Goal: Information Seeking & Learning: Learn about a topic

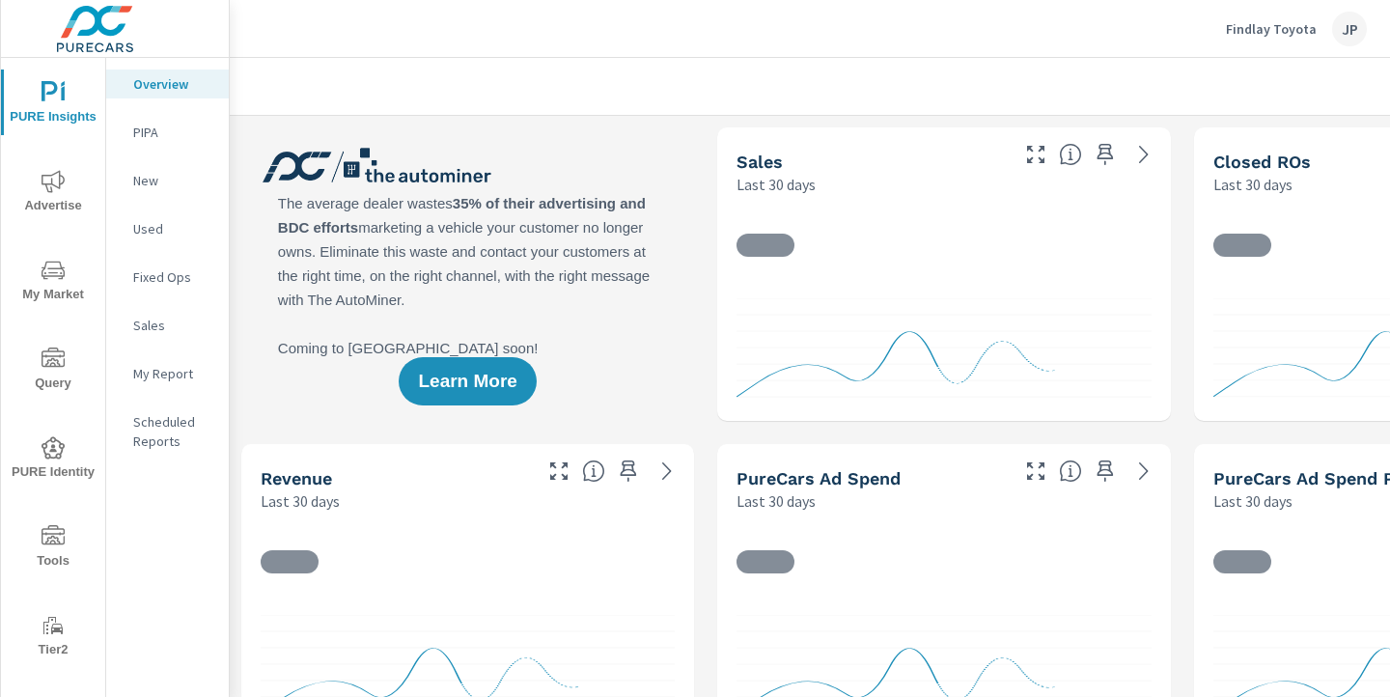
click at [50, 179] on icon "nav menu" at bounding box center [53, 181] width 23 height 23
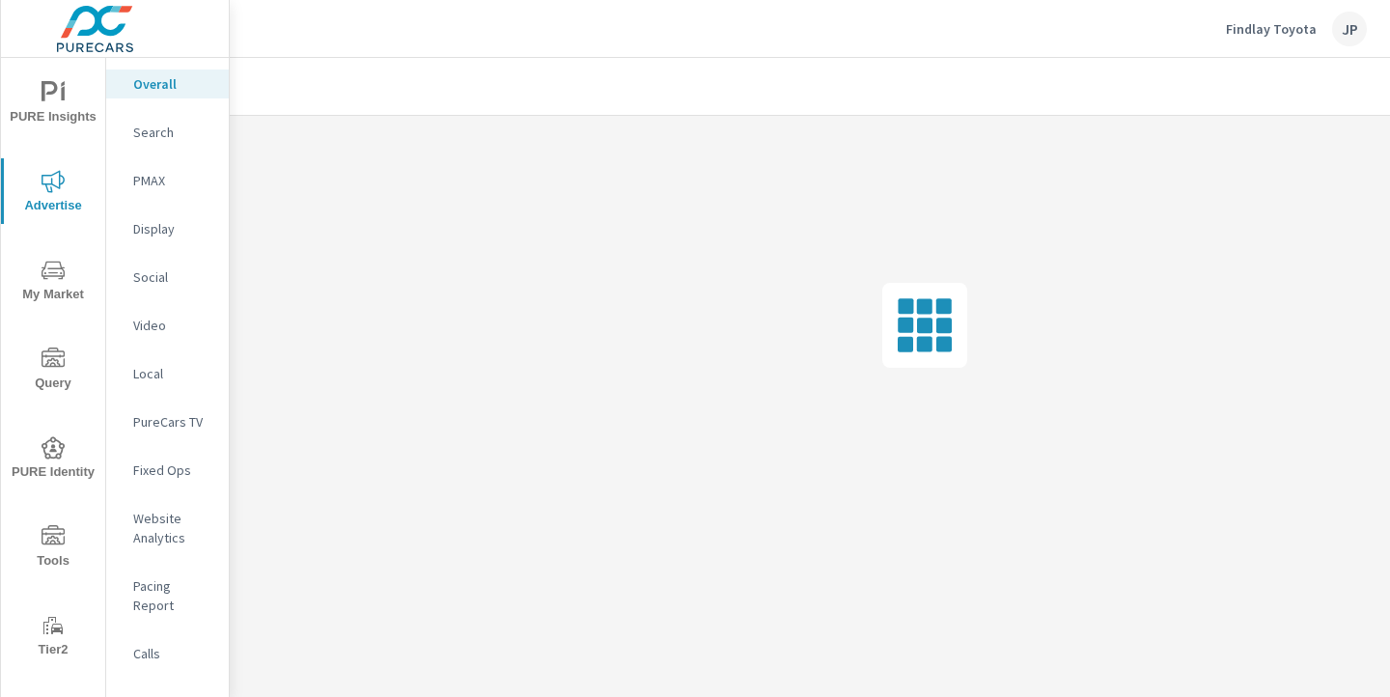
scroll to position [0, 268]
click at [1351, 93] on div at bounding box center [1255, 87] width 224 height 39
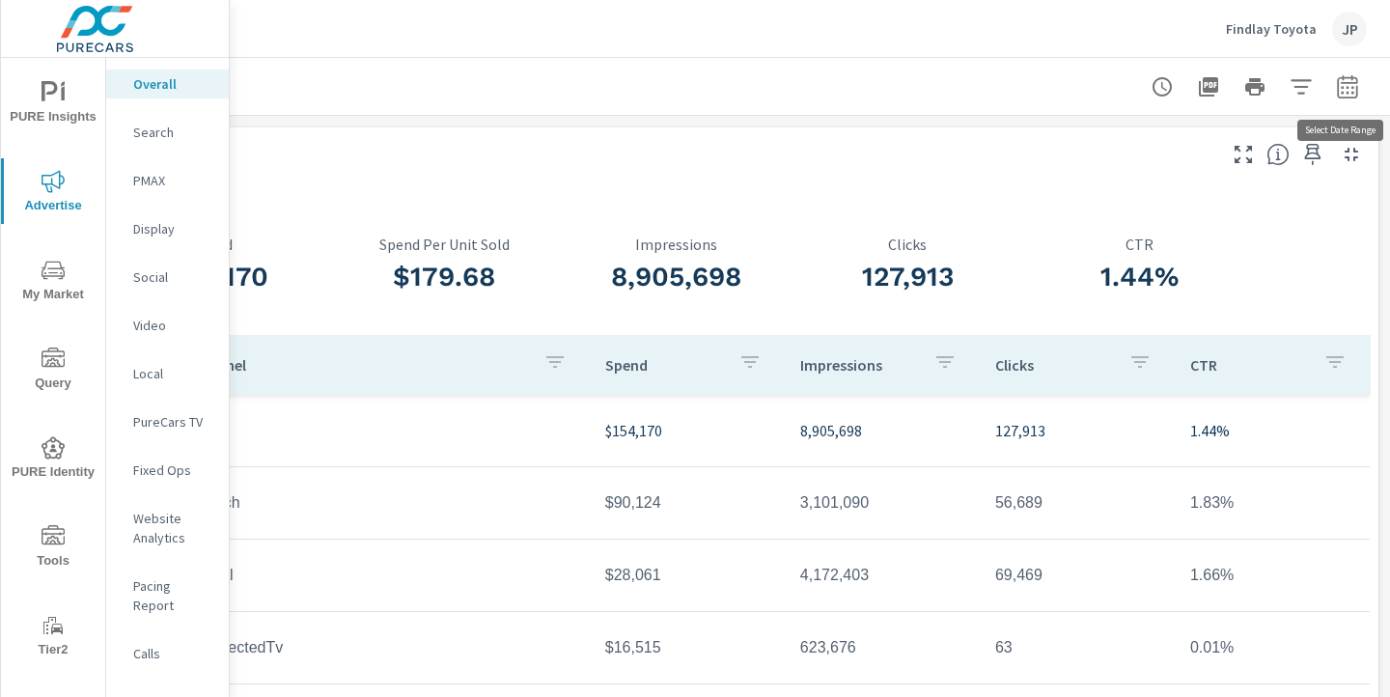
click at [1351, 76] on icon "button" at bounding box center [1347, 85] width 20 height 23
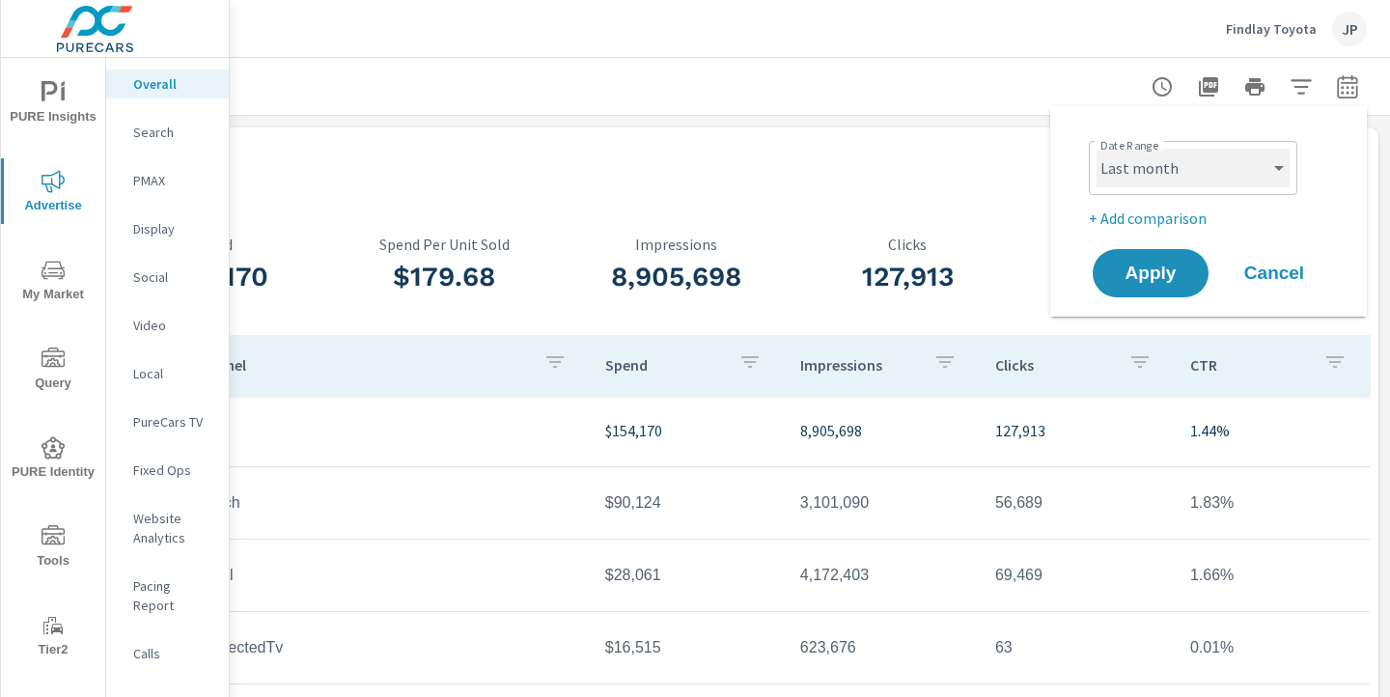
click at [1154, 174] on select "Custom Yesterday Last week Last 7 days Last 14 days Last 30 days Last 45 days L…" at bounding box center [1192, 168] width 193 height 39
select select "Last 30 days"
click at [1124, 223] on p "+ Add comparison" at bounding box center [1212, 218] width 247 height 23
select select "Previous period"
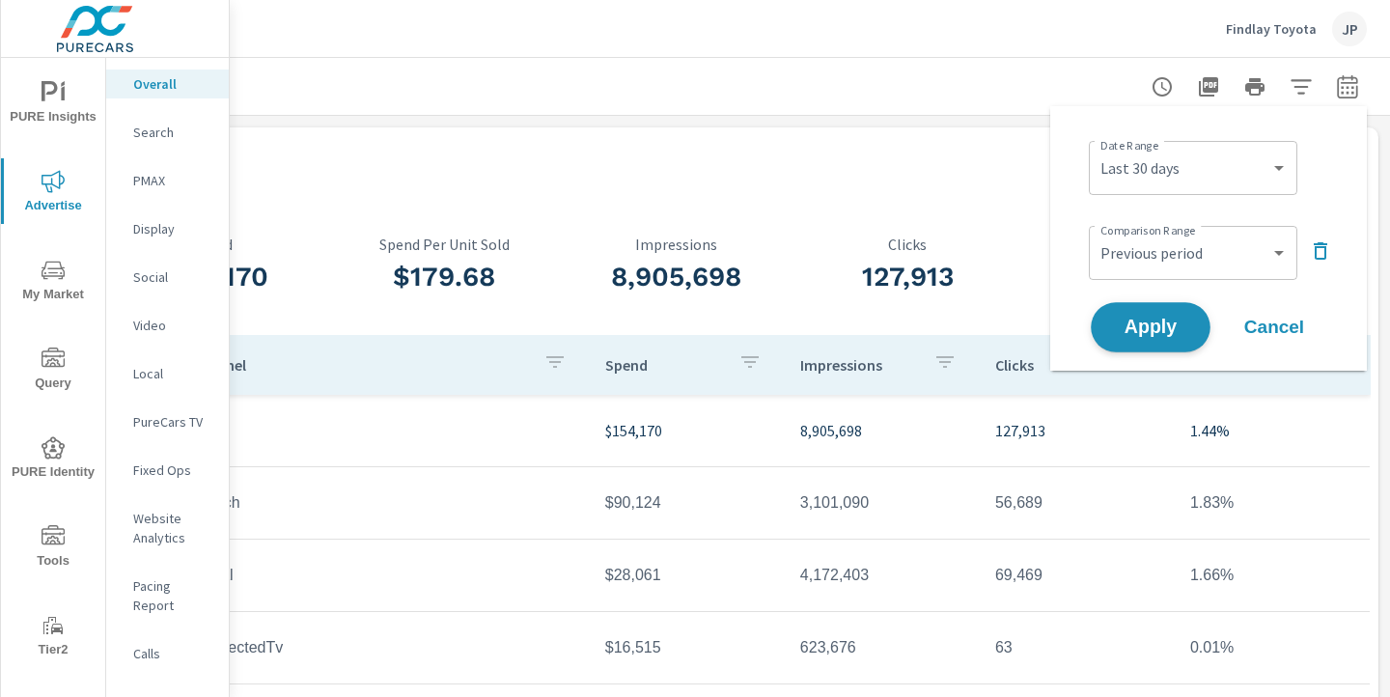
click at [1141, 332] on span "Apply" at bounding box center [1150, 328] width 79 height 18
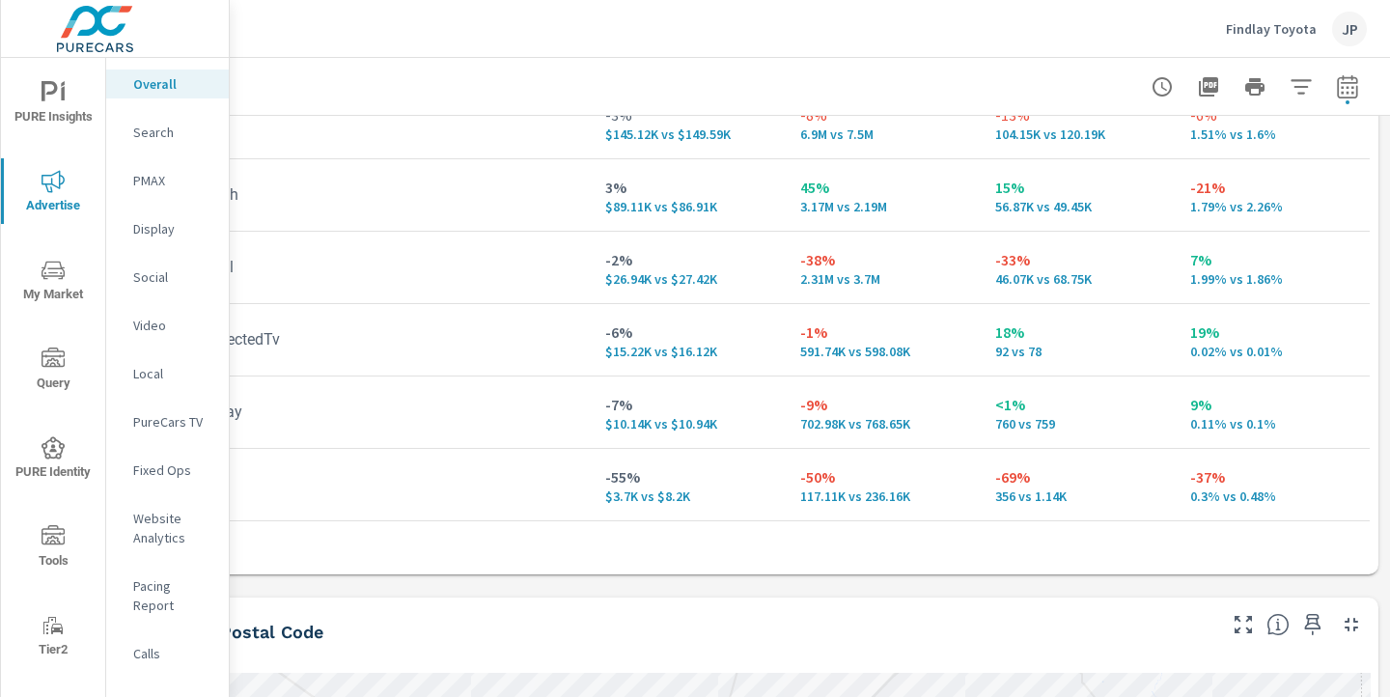
scroll to position [0, 268]
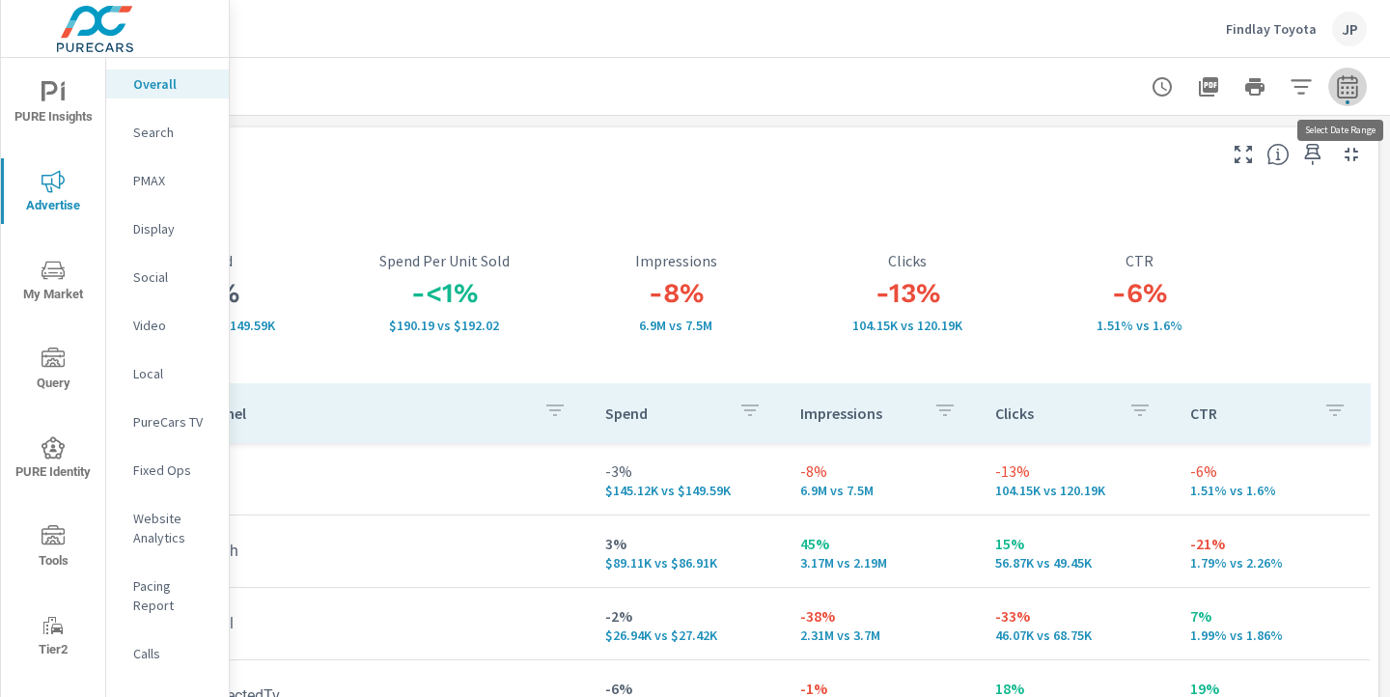
click at [1348, 85] on icon "button" at bounding box center [1347, 86] width 23 height 23
select select "Last 30 days"
select select "Previous period"
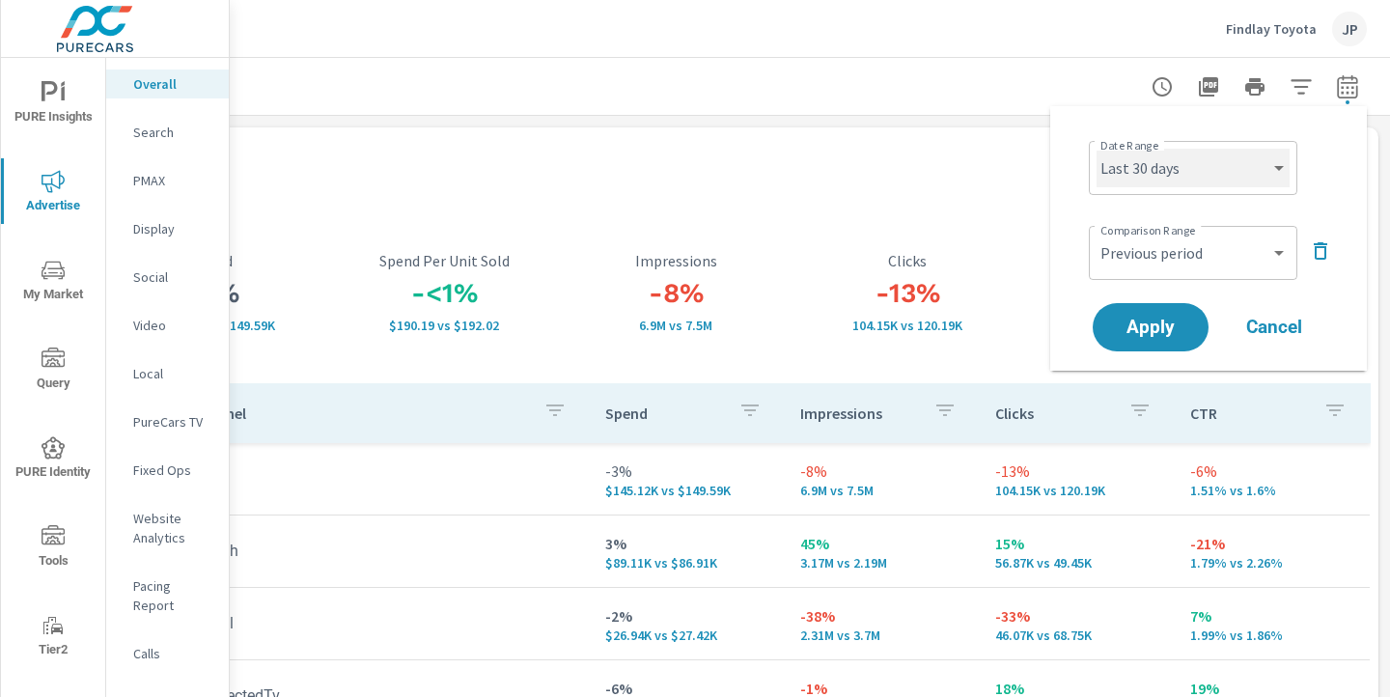
click at [1165, 172] on select "Custom Yesterday Last week Last 7 days Last 14 days Last 30 days Last 45 days L…" at bounding box center [1192, 168] width 193 height 39
select select "Last month"
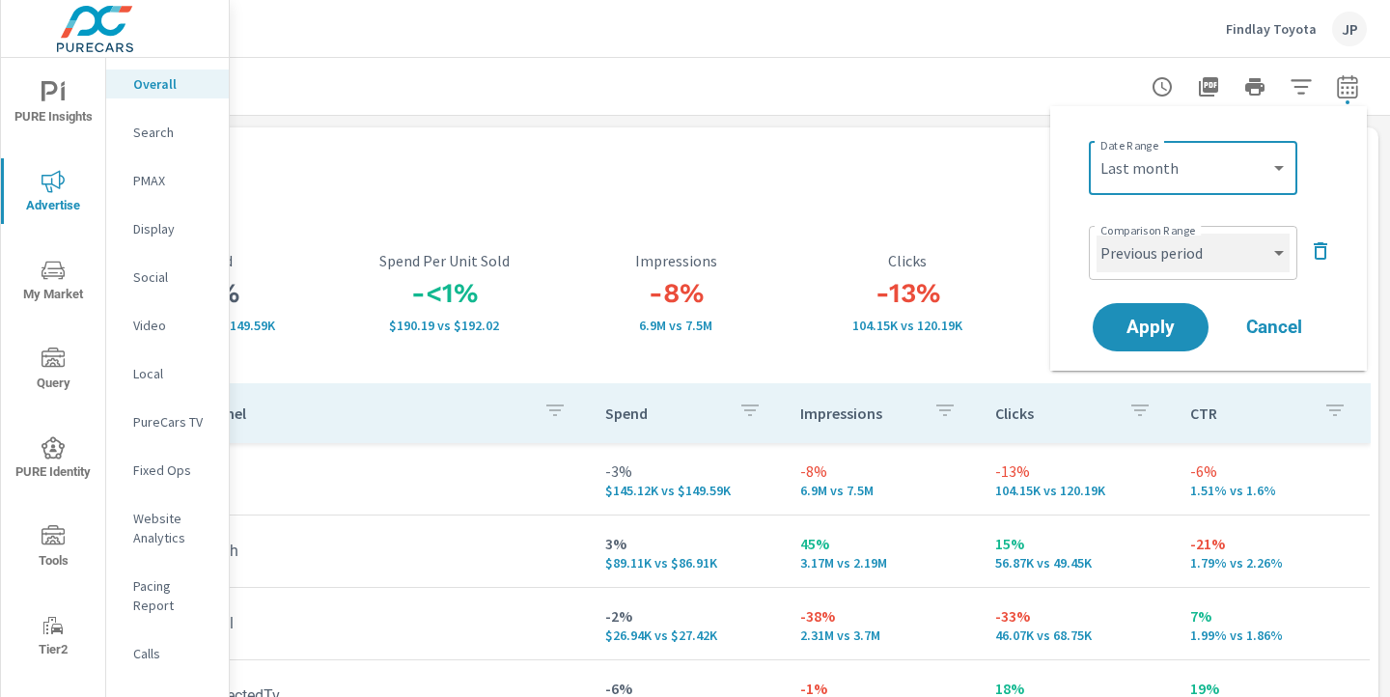
click at [1124, 255] on select "Custom Previous period Previous month Previous year" at bounding box center [1192, 253] width 193 height 39
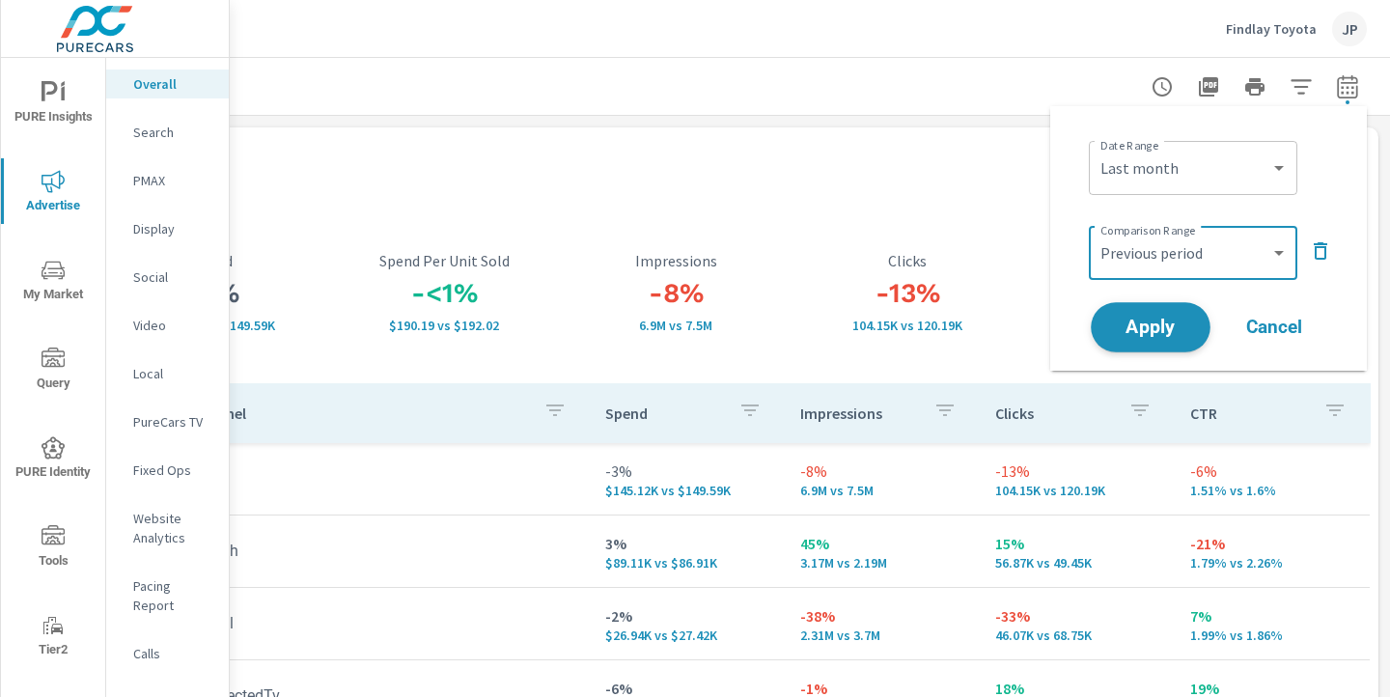
click at [1122, 327] on span "Apply" at bounding box center [1150, 328] width 79 height 18
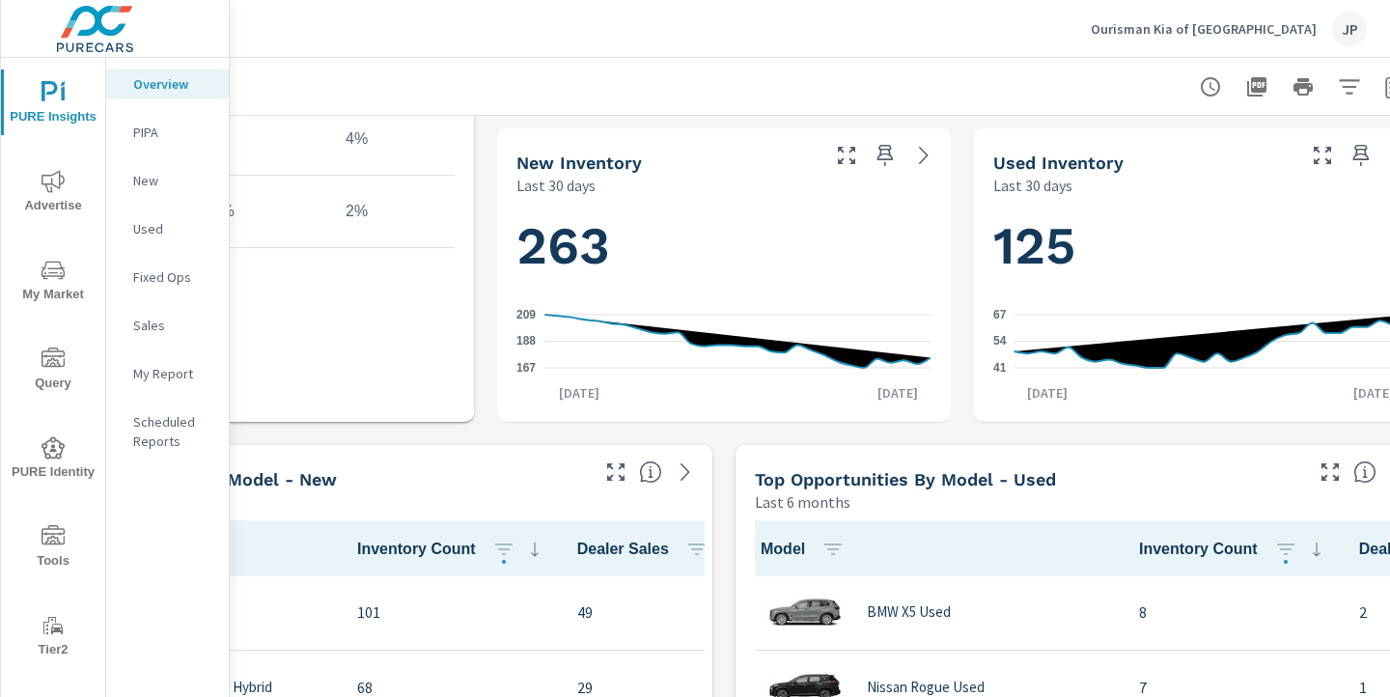
scroll to position [949, 268]
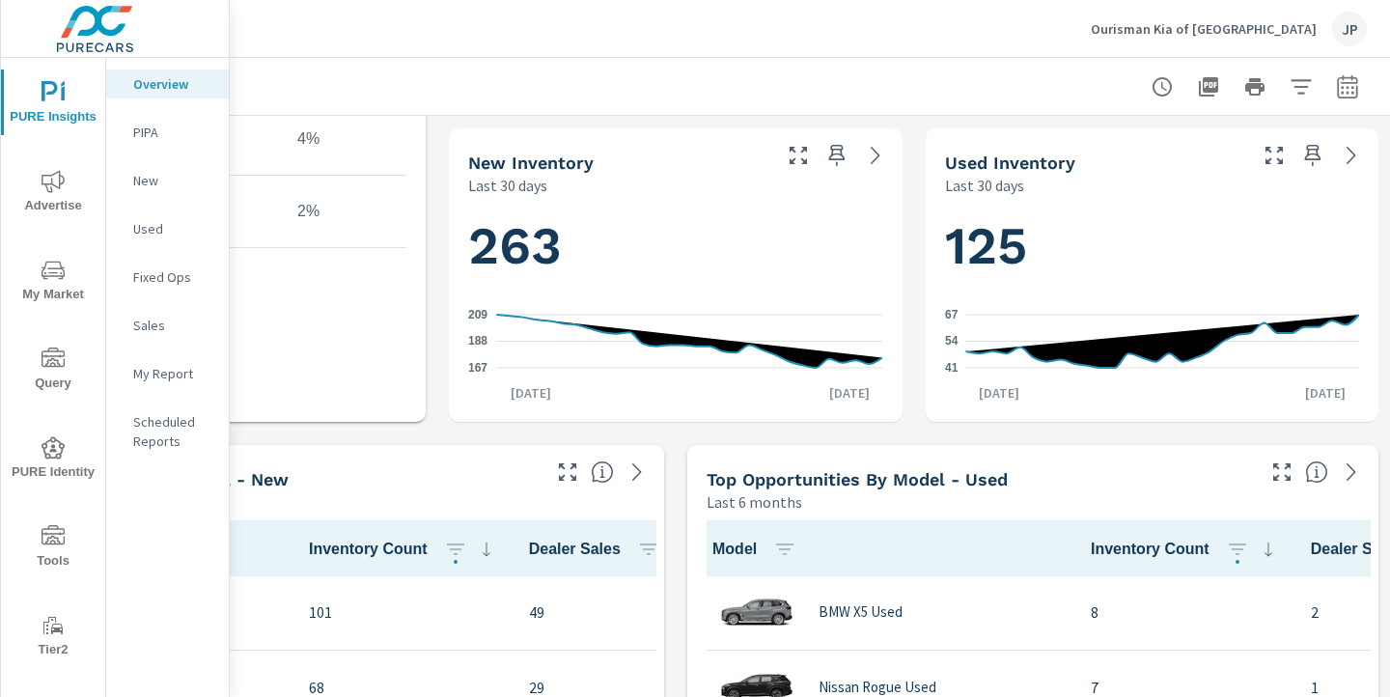
click at [1171, 376] on icon "41 54 67" at bounding box center [1152, 341] width 414 height 84
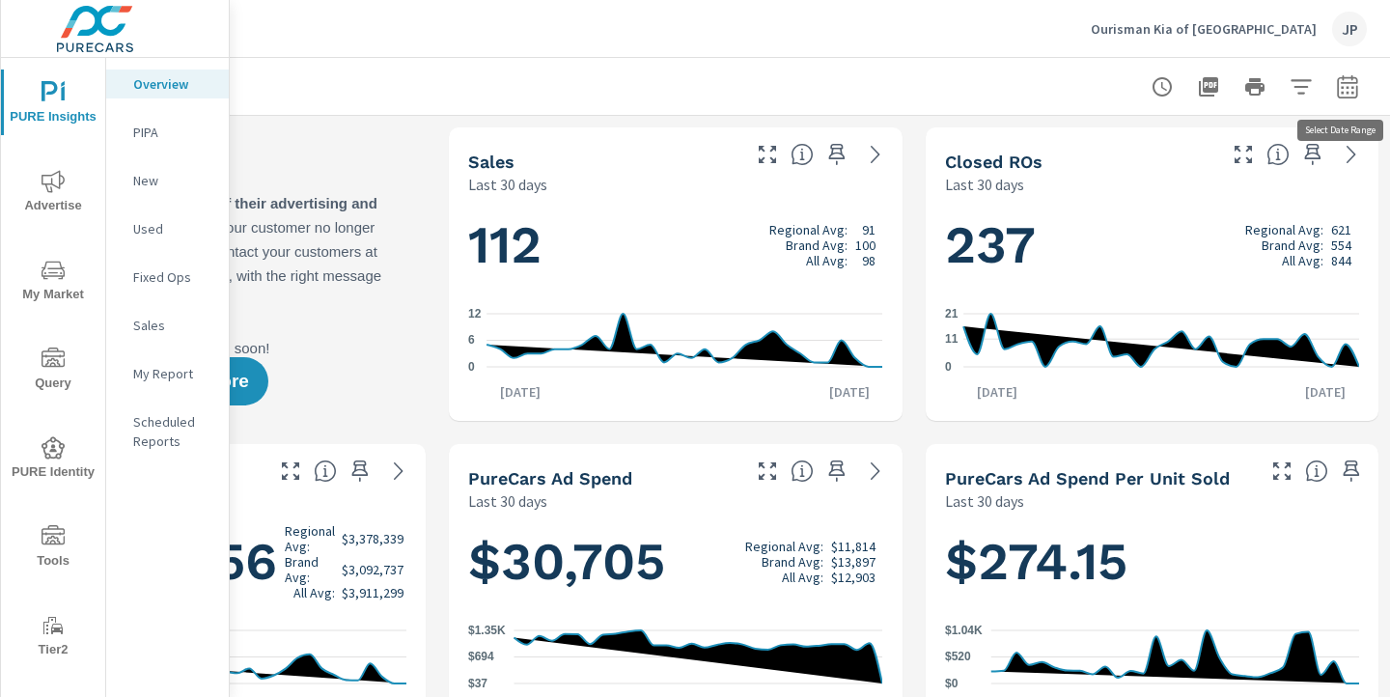
click at [1361, 89] on button "button" at bounding box center [1347, 87] width 39 height 39
select select "Last 30 days"
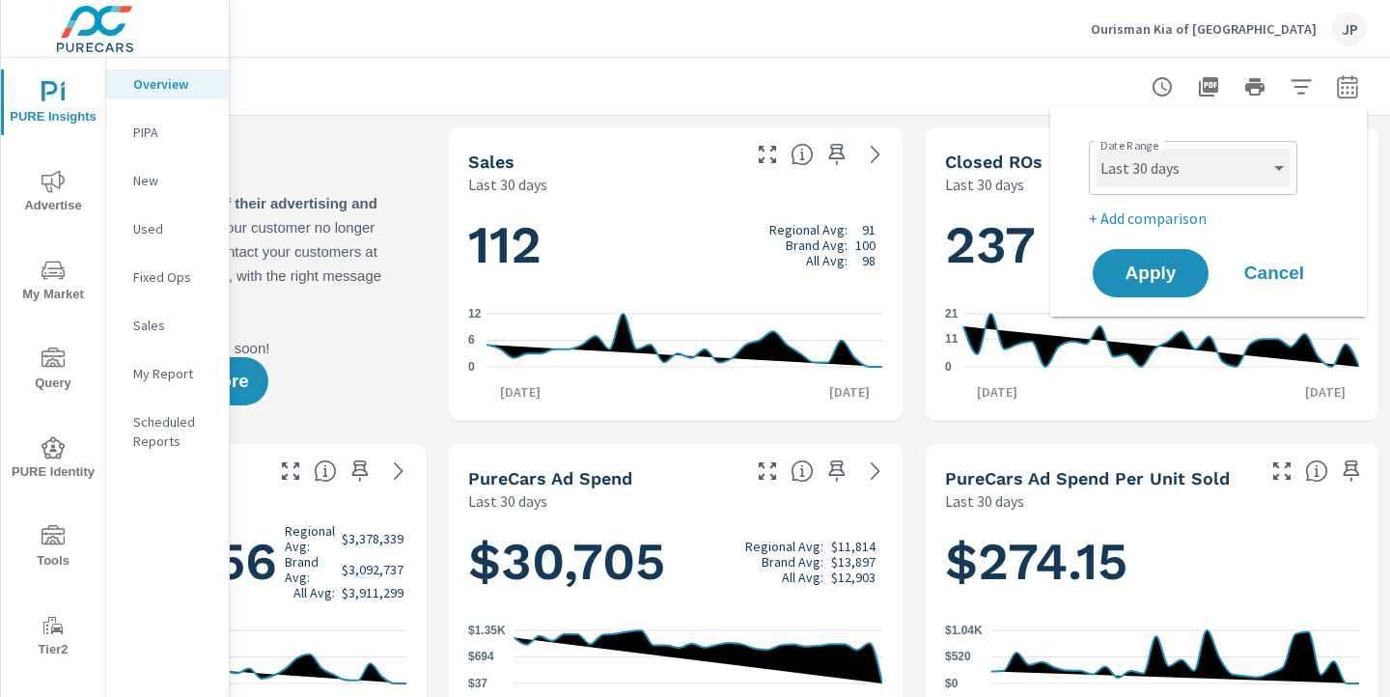
click at [1170, 173] on select "Custom Yesterday Last week Last 7 days Last 14 days Last 30 days Last 45 days L…" at bounding box center [1192, 168] width 193 height 39
click at [1131, 217] on p "+ Add comparison" at bounding box center [1212, 218] width 247 height 23
select select "Previous period"
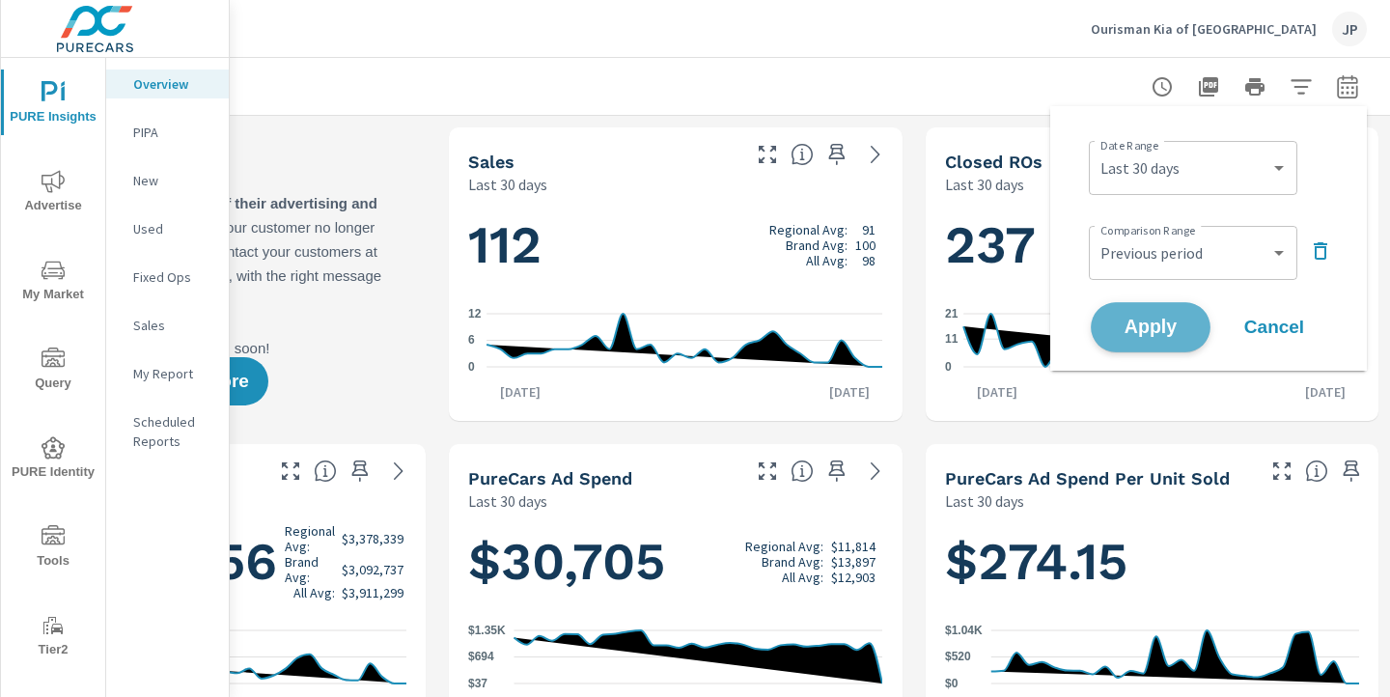
click at [1155, 334] on span "Apply" at bounding box center [1150, 328] width 79 height 18
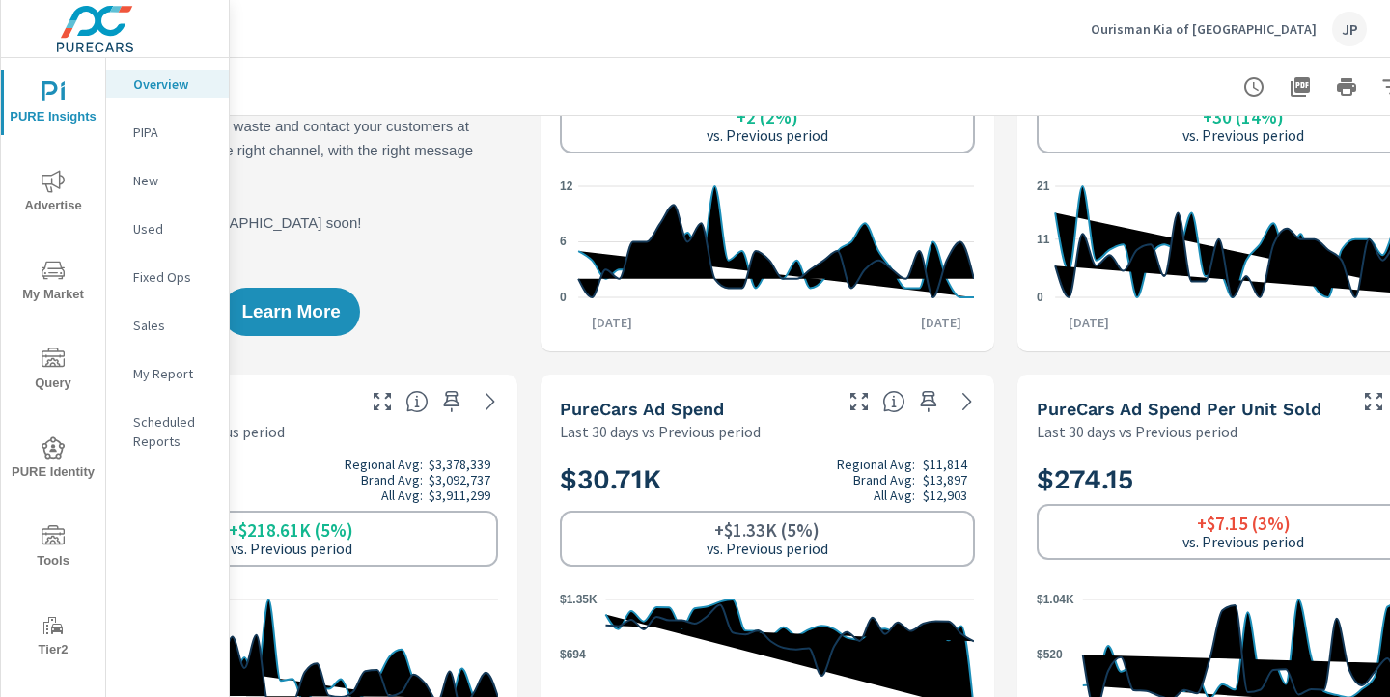
scroll to position [166, 268]
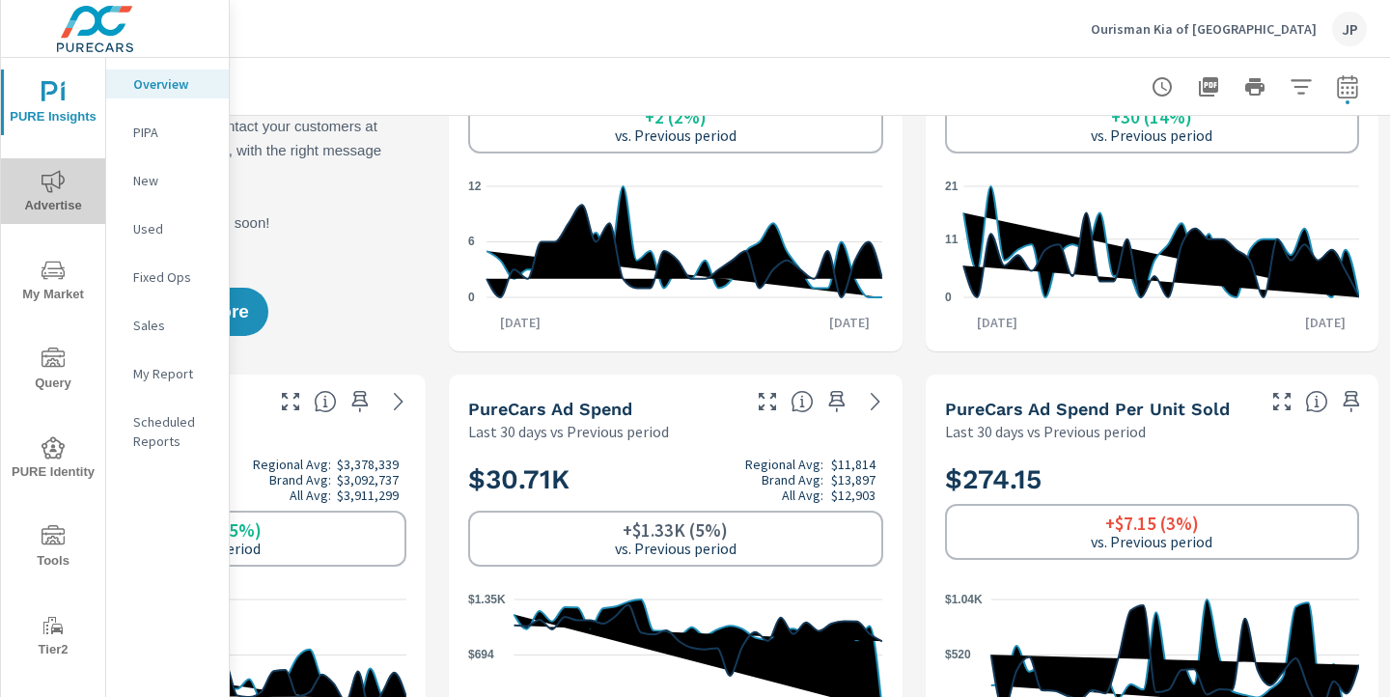
click at [42, 184] on icon "nav menu" at bounding box center [53, 181] width 23 height 23
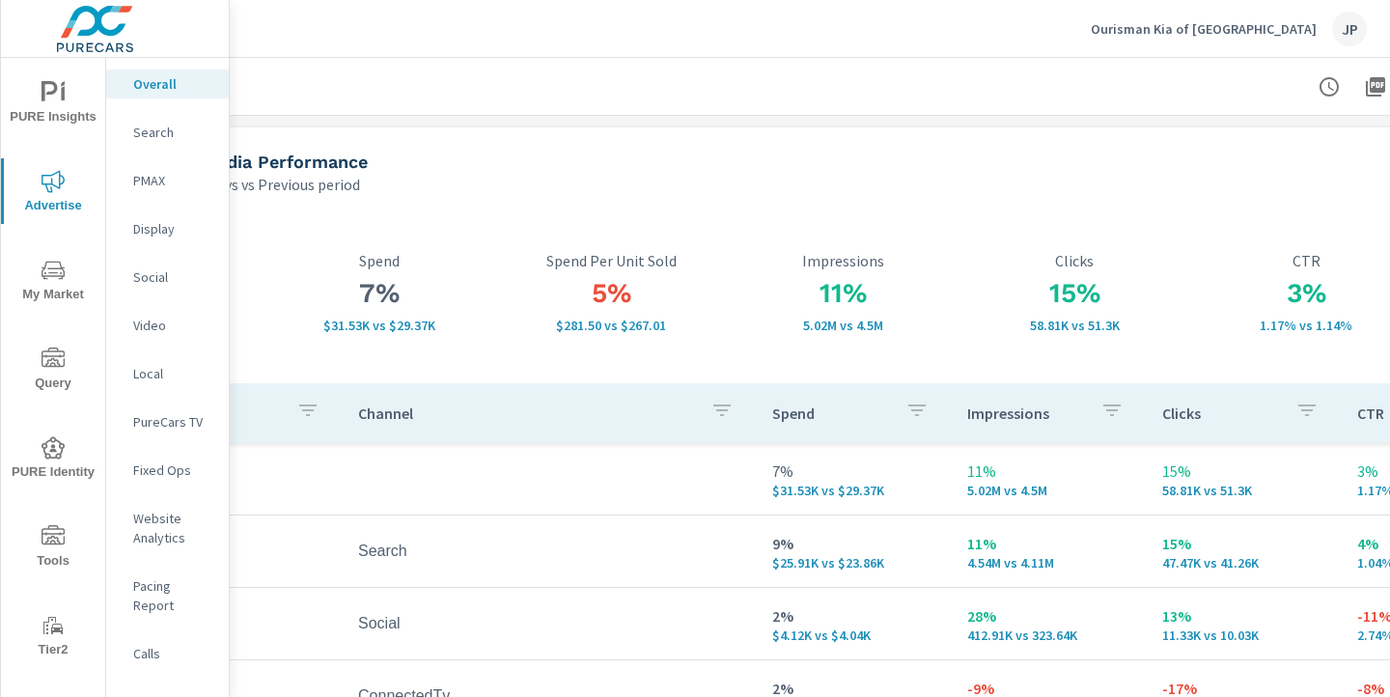
scroll to position [0, 167]
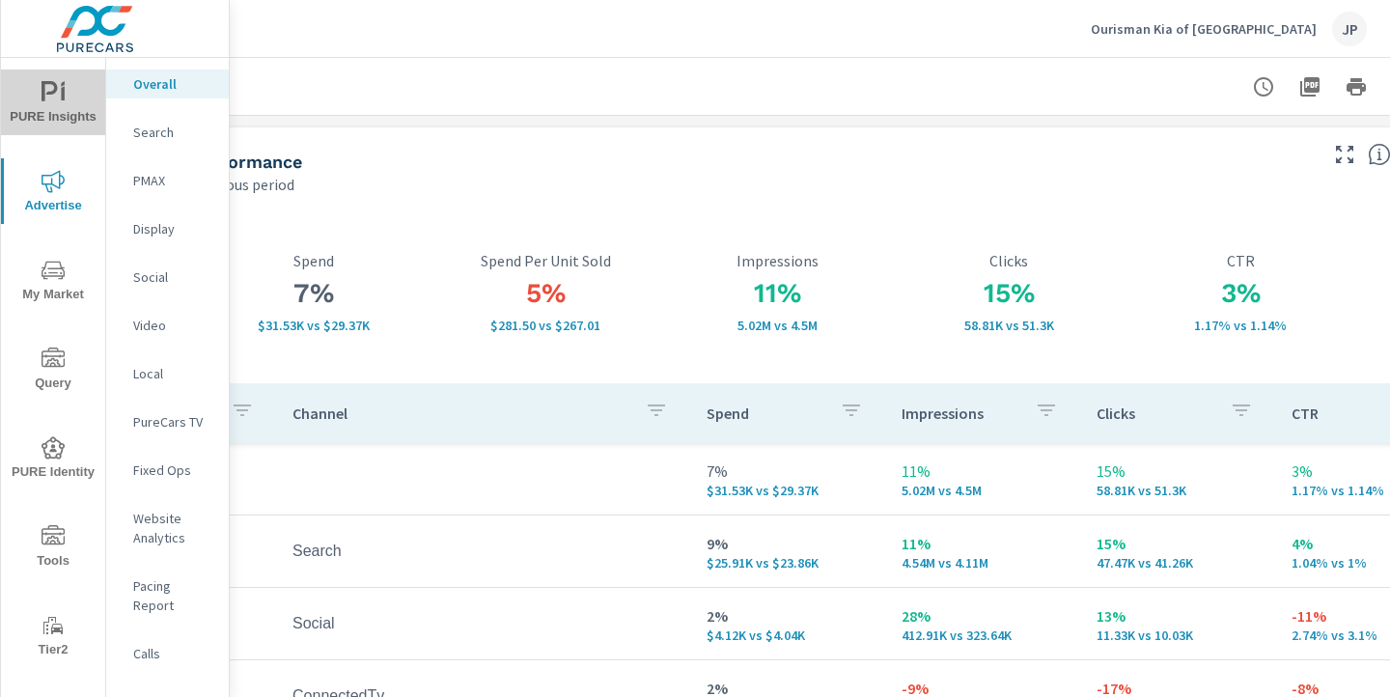
click at [52, 88] on icon "nav menu" at bounding box center [53, 92] width 23 height 23
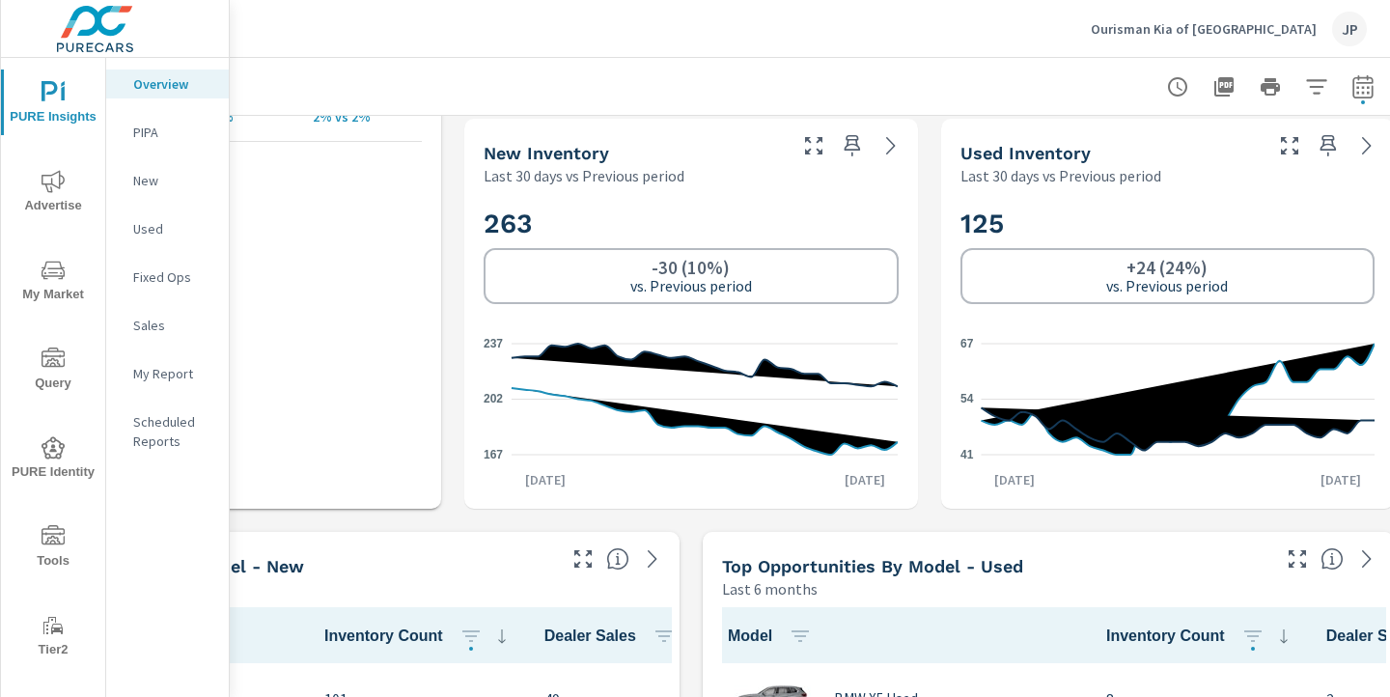
scroll to position [1248, 268]
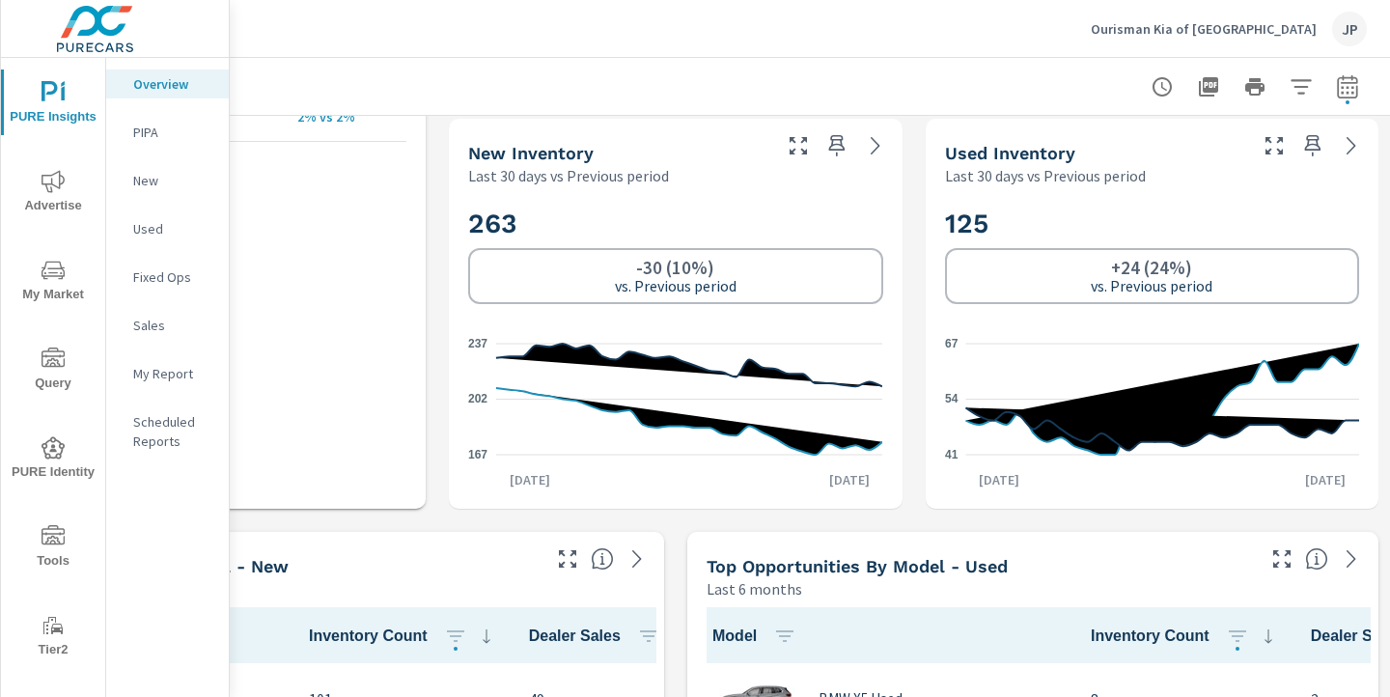
click at [1271, 389] on icon "41 54 67" at bounding box center [1152, 399] width 414 height 142
click at [1204, 422] on icon at bounding box center [1162, 429] width 394 height 42
click at [528, 370] on icon "167 202 237" at bounding box center [675, 399] width 414 height 142
click at [857, 380] on icon "167 202 237" at bounding box center [675, 399] width 414 height 142
click at [878, 384] on icon at bounding box center [689, 365] width 386 height 42
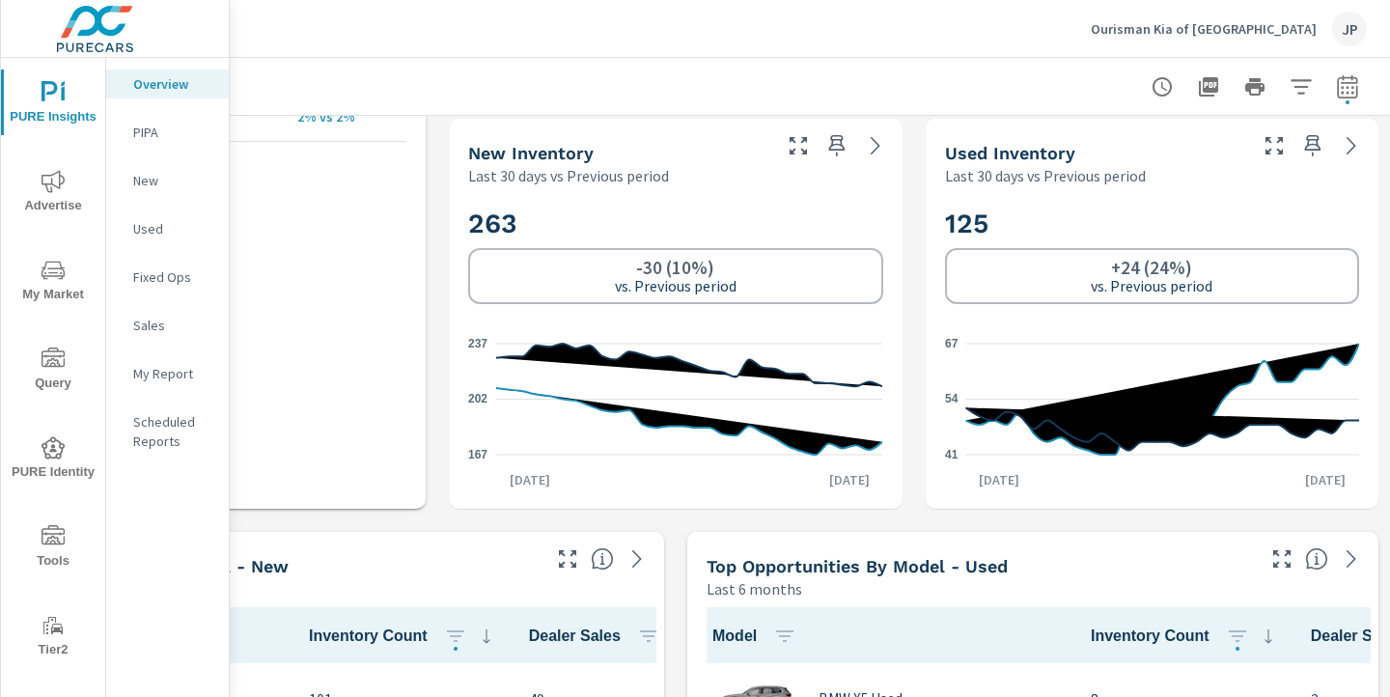
click at [812, 378] on icon "167 202 237" at bounding box center [675, 399] width 414 height 142
click at [639, 413] on icon at bounding box center [689, 421] width 386 height 67
click at [575, 344] on line at bounding box center [689, 344] width 386 height 0
click at [582, 194] on div "263 -30 (10%) vs. Previous period 167 202 237 Jul 21st Aug 19th" at bounding box center [675, 347] width 437 height 307
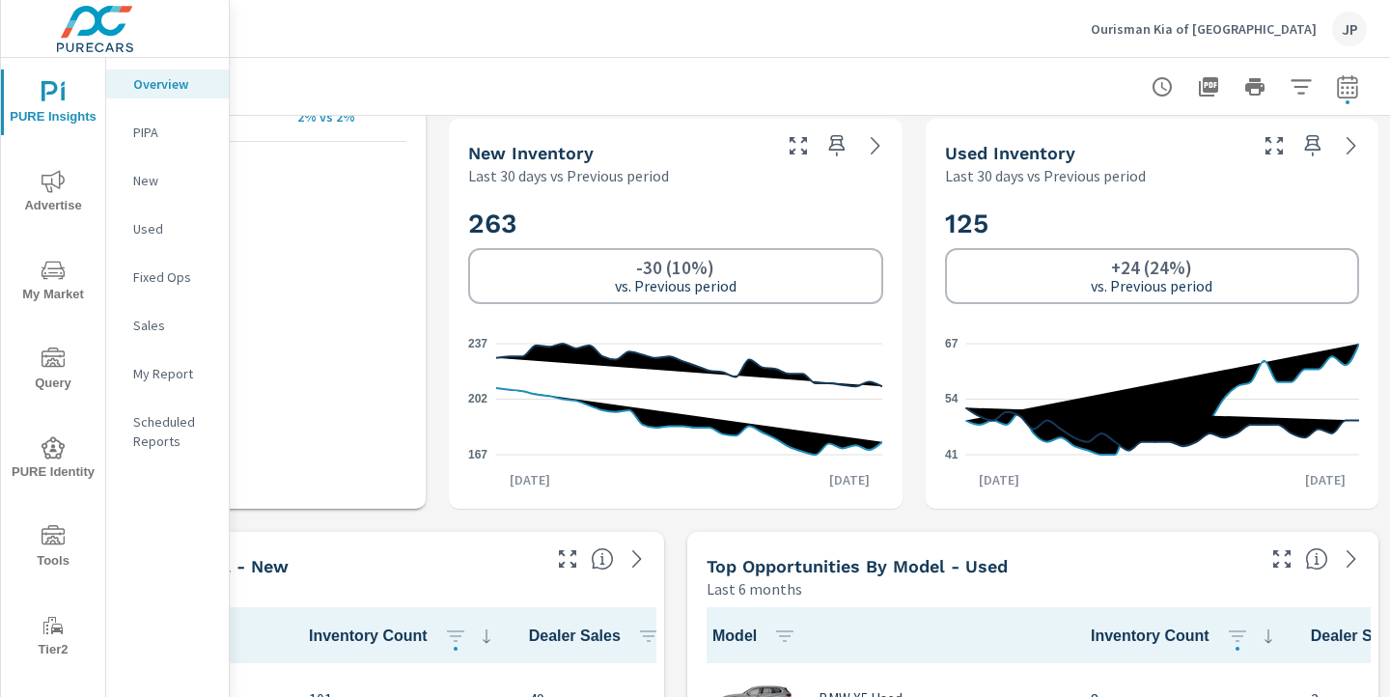
click at [559, 168] on p "Last 30 days vs Previous period" at bounding box center [568, 175] width 201 height 23
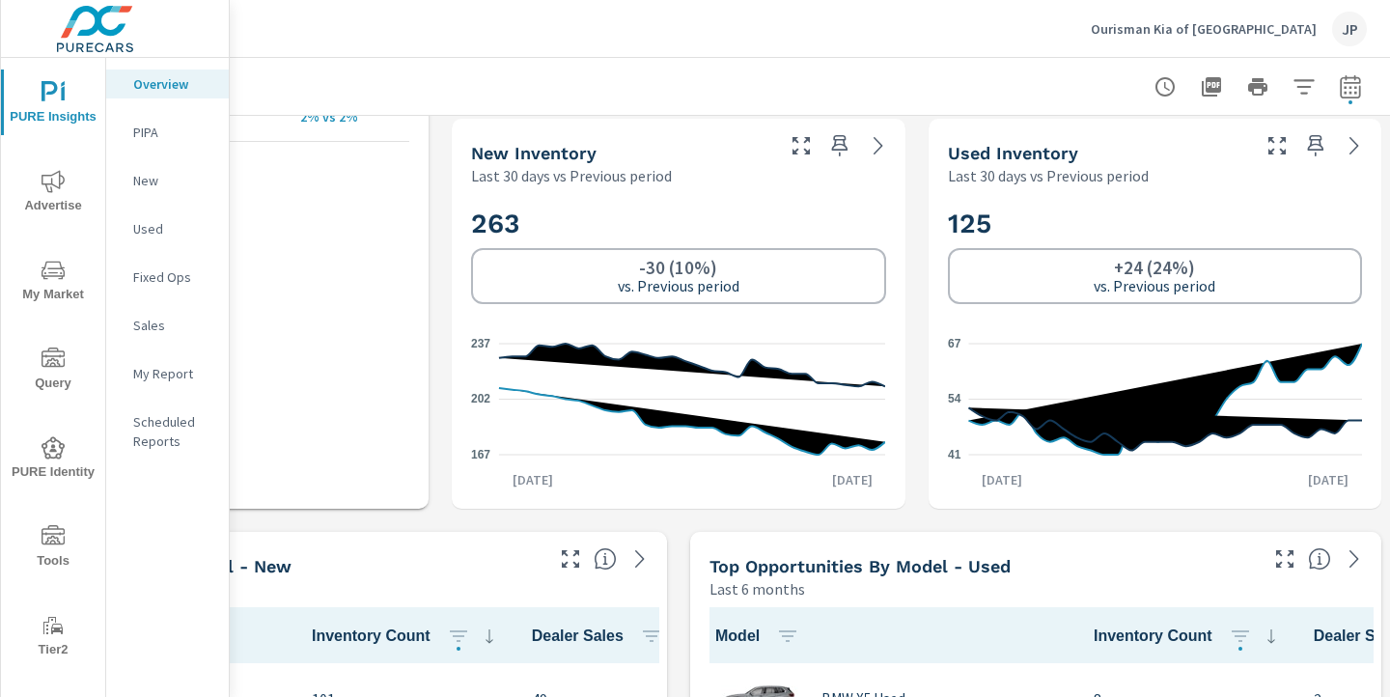
scroll to position [1248, 268]
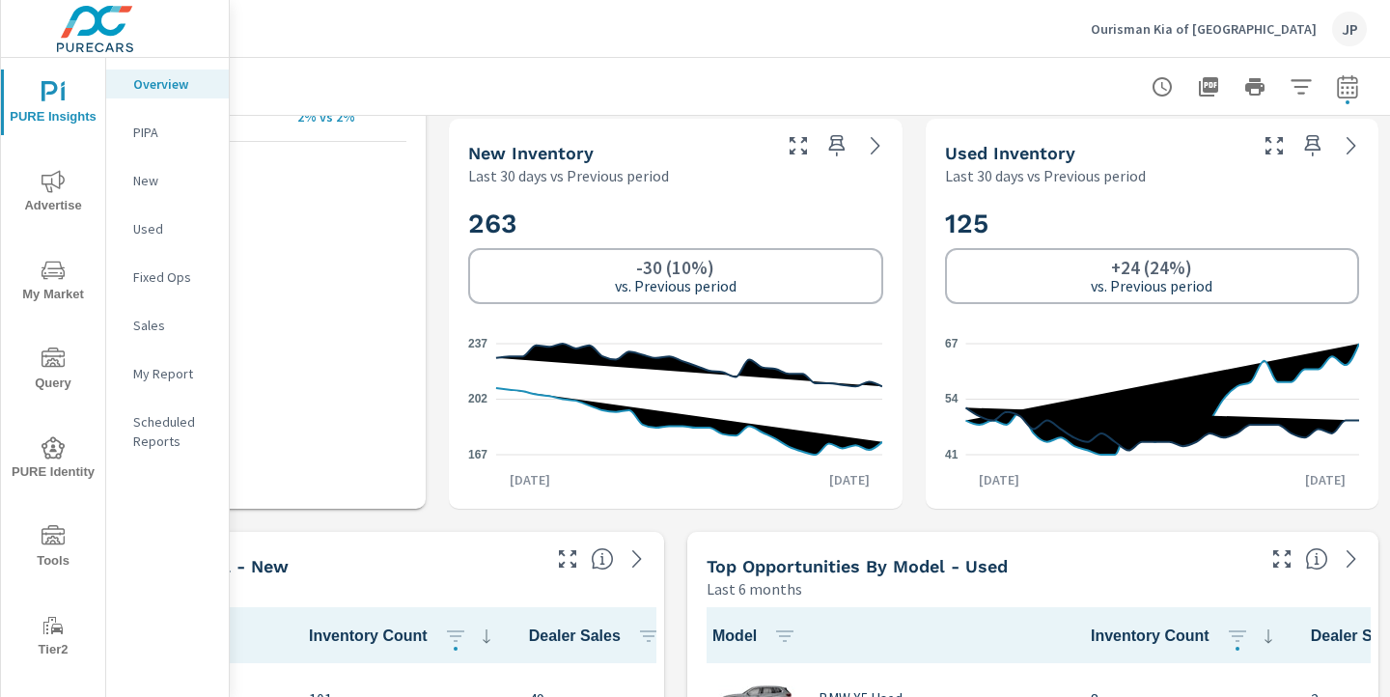
click at [1265, 368] on icon "41 54 67" at bounding box center [1152, 399] width 414 height 142
click at [56, 271] on icon "nav menu" at bounding box center [53, 270] width 23 height 23
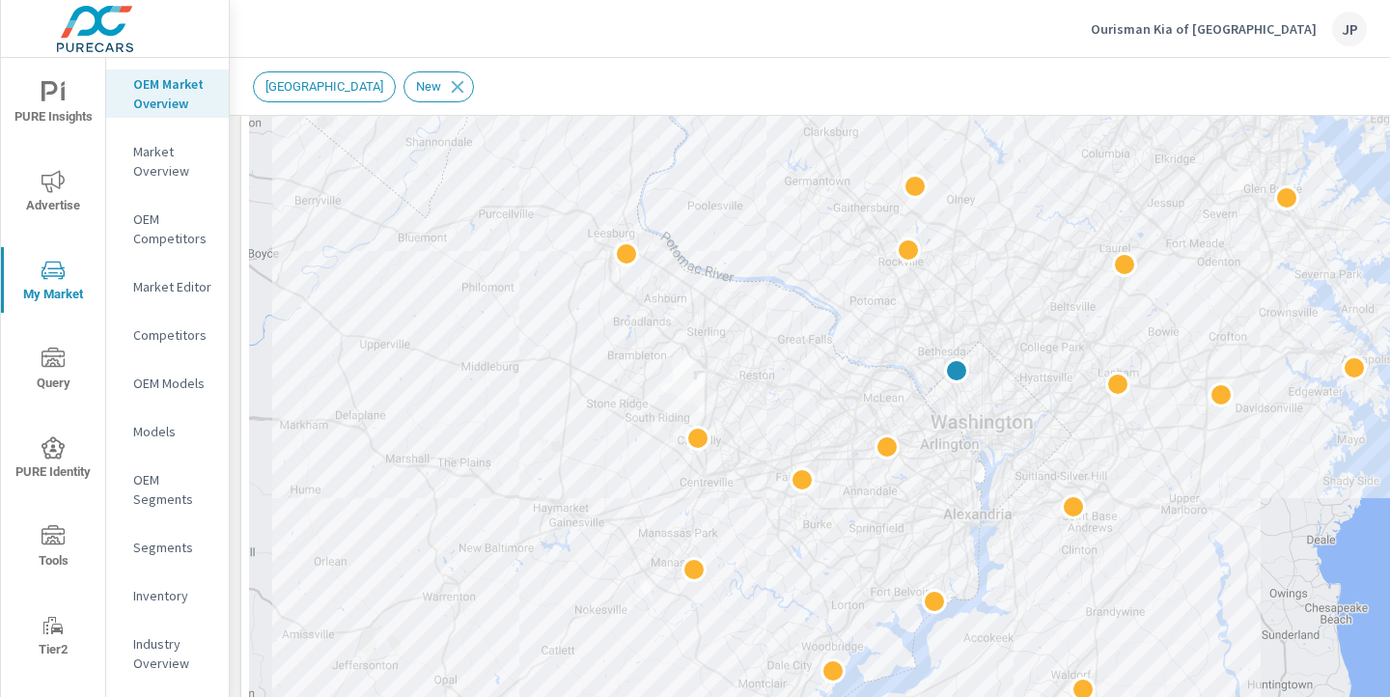
scroll to position [380, 0]
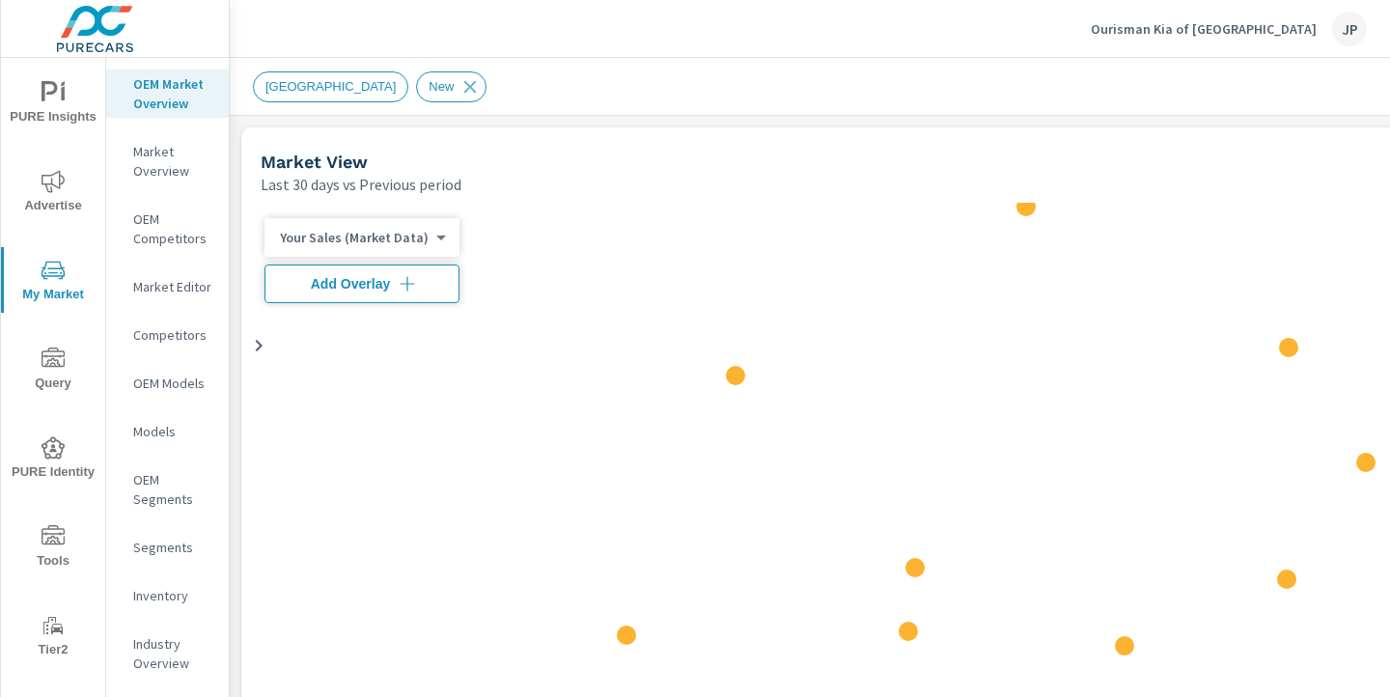
scroll to position [1, 0]
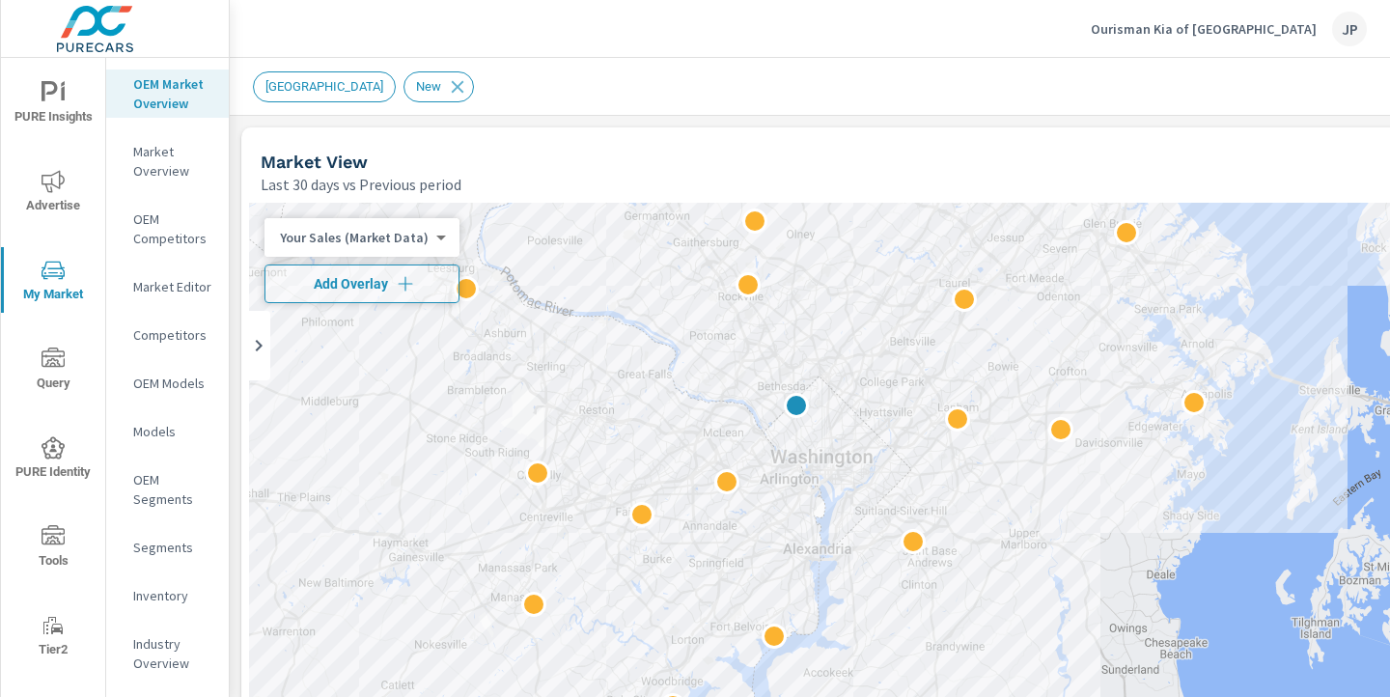
drag, startPoint x: 779, startPoint y: 534, endPoint x: 617, endPoint y: 185, distance: 384.3
click at [406, 246] on body "PURE Insights Advertise My Market Query PURE Identity Tools Tier2 Driver Leave …" at bounding box center [695, 348] width 1390 height 697
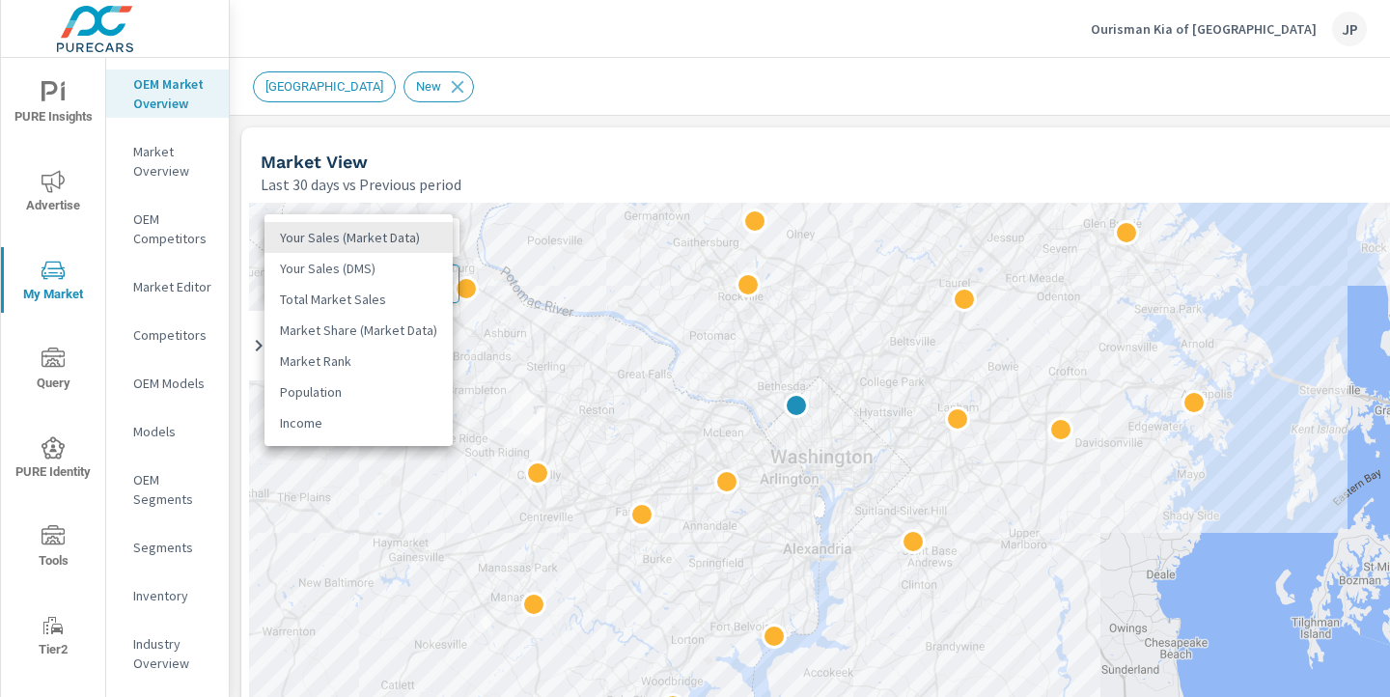
click at [370, 275] on li "Your Sales (DMS)" at bounding box center [358, 268] width 188 height 31
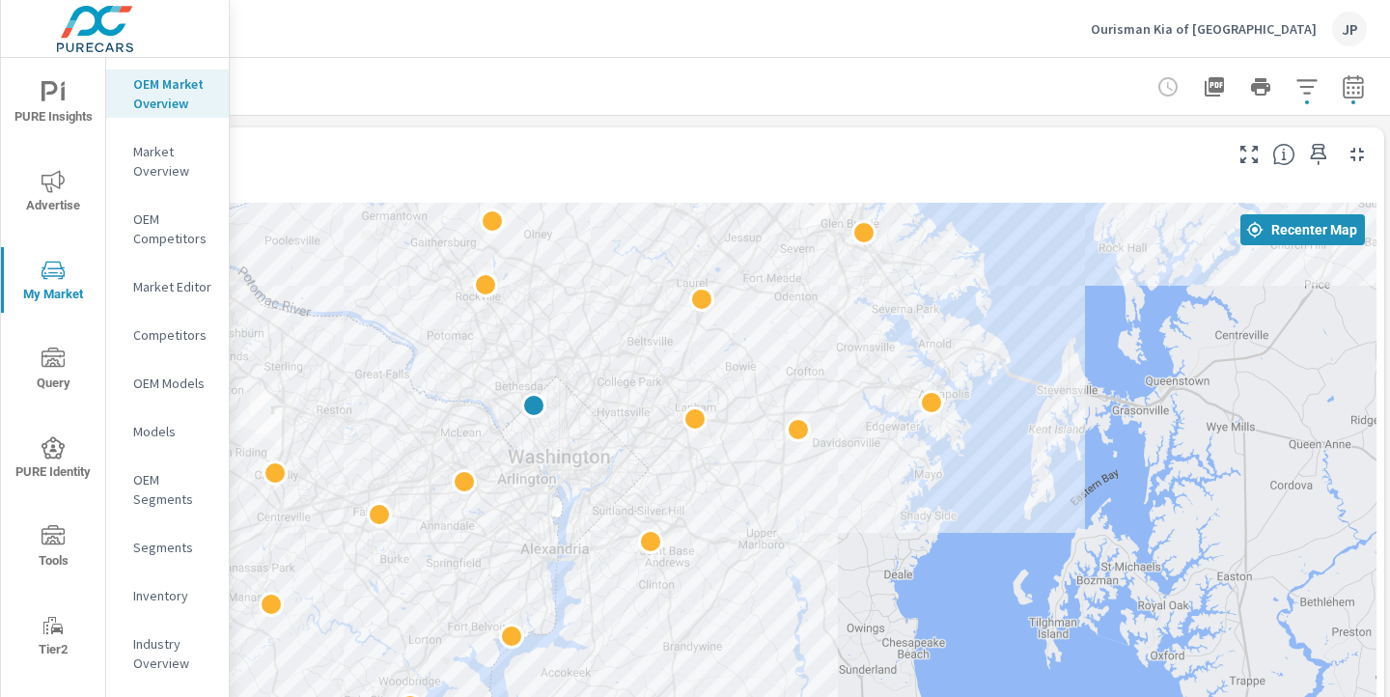
scroll to position [0, 268]
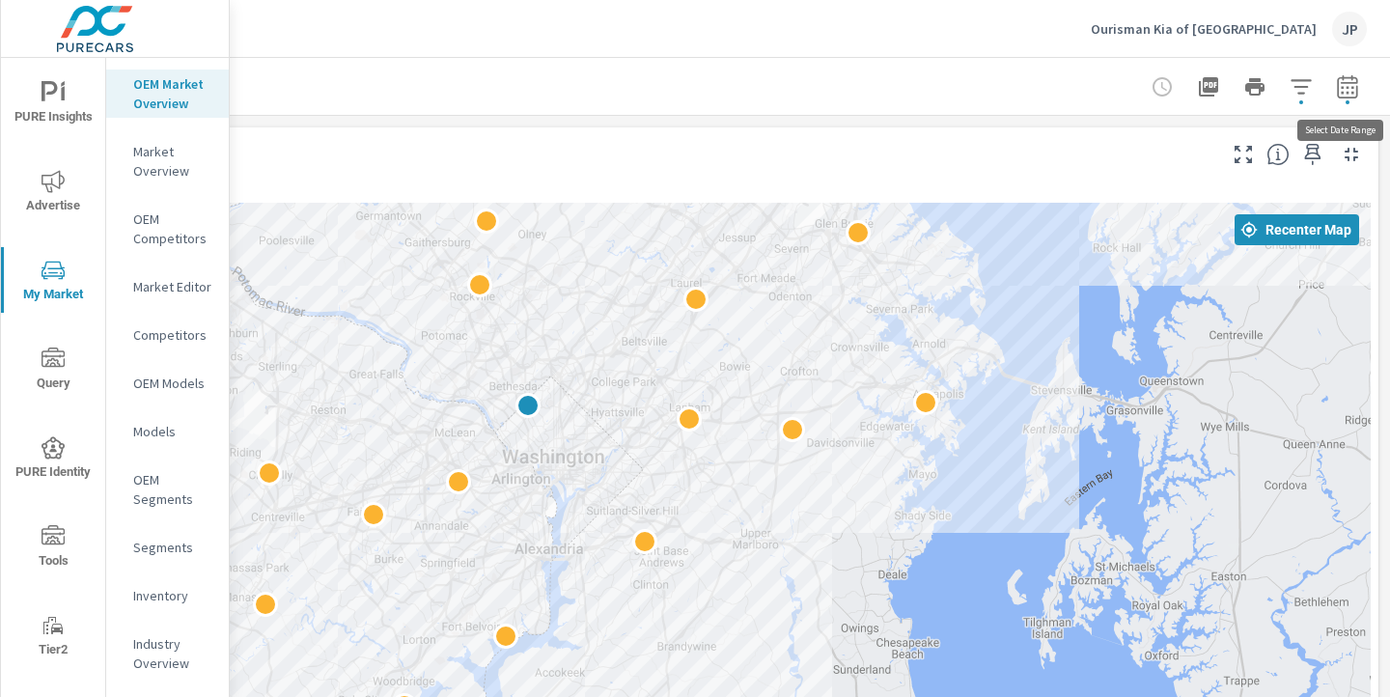
click at [1347, 77] on icon "button" at bounding box center [1347, 85] width 20 height 23
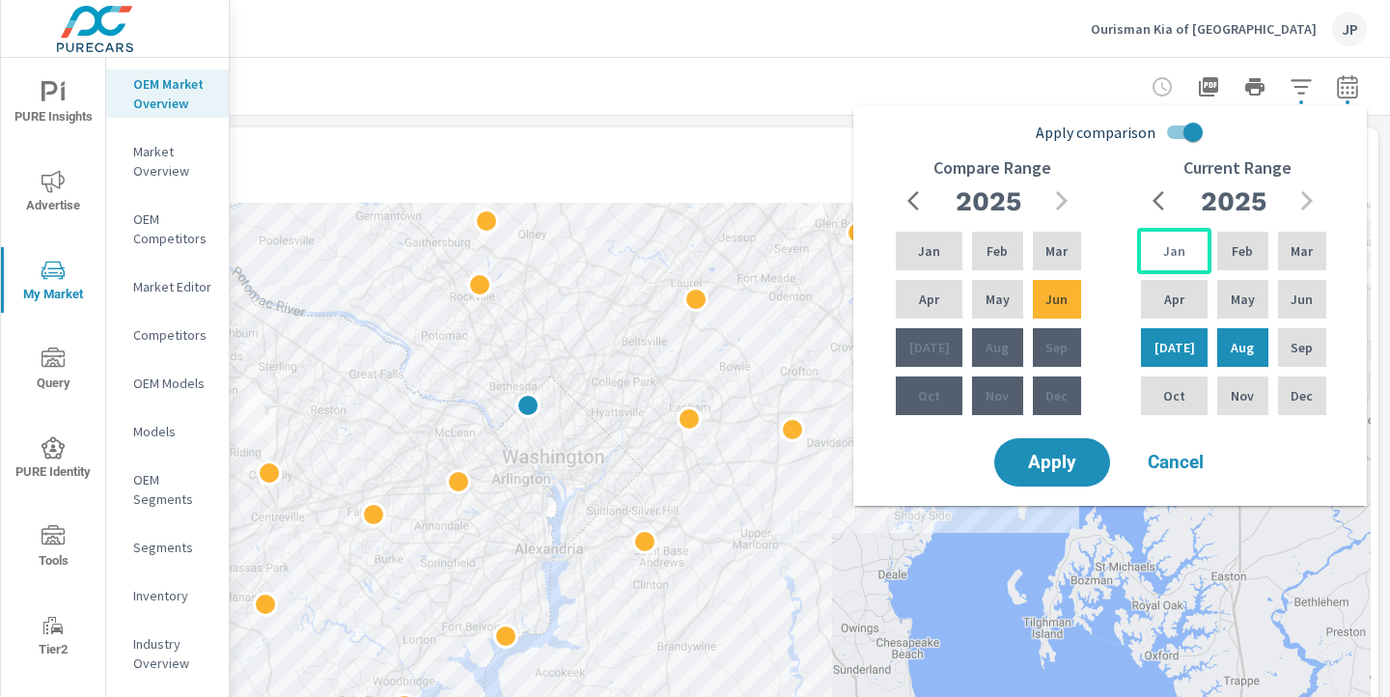
click at [1171, 248] on p "Jan" at bounding box center [1174, 250] width 22 height 19
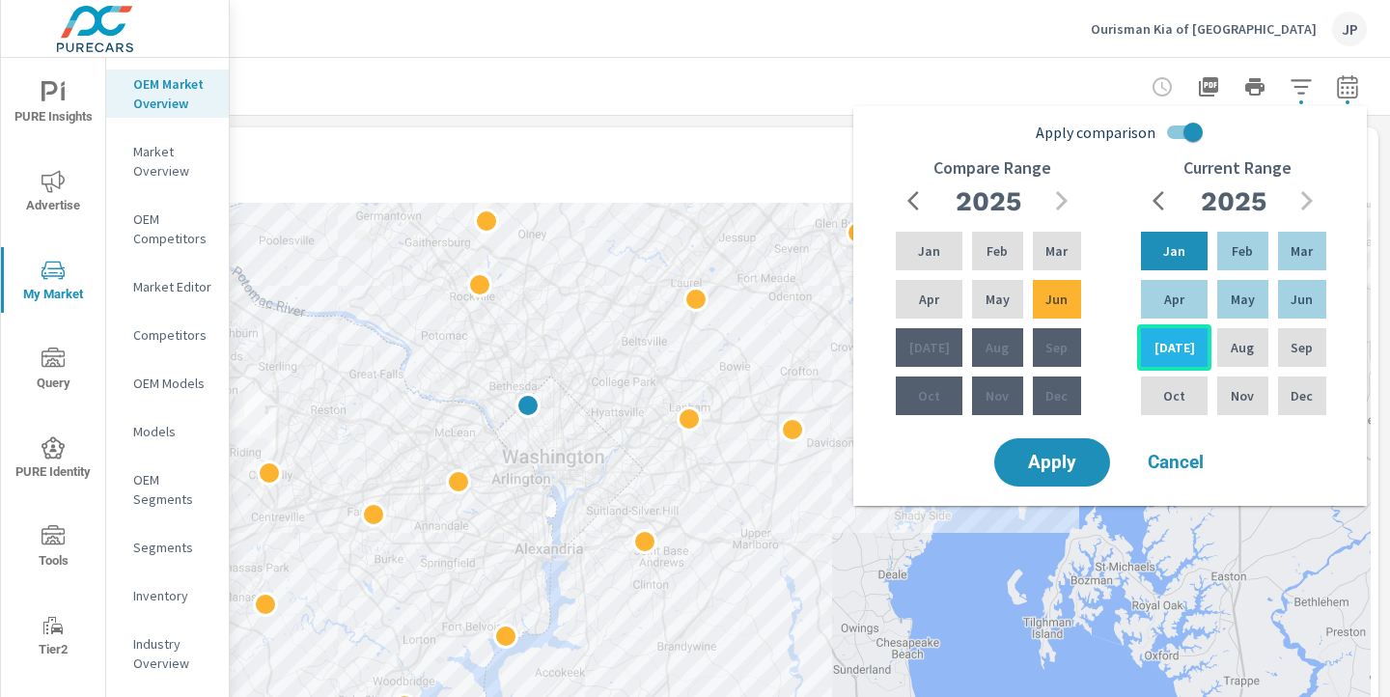
click at [1177, 336] on div "Jul" at bounding box center [1174, 347] width 74 height 46
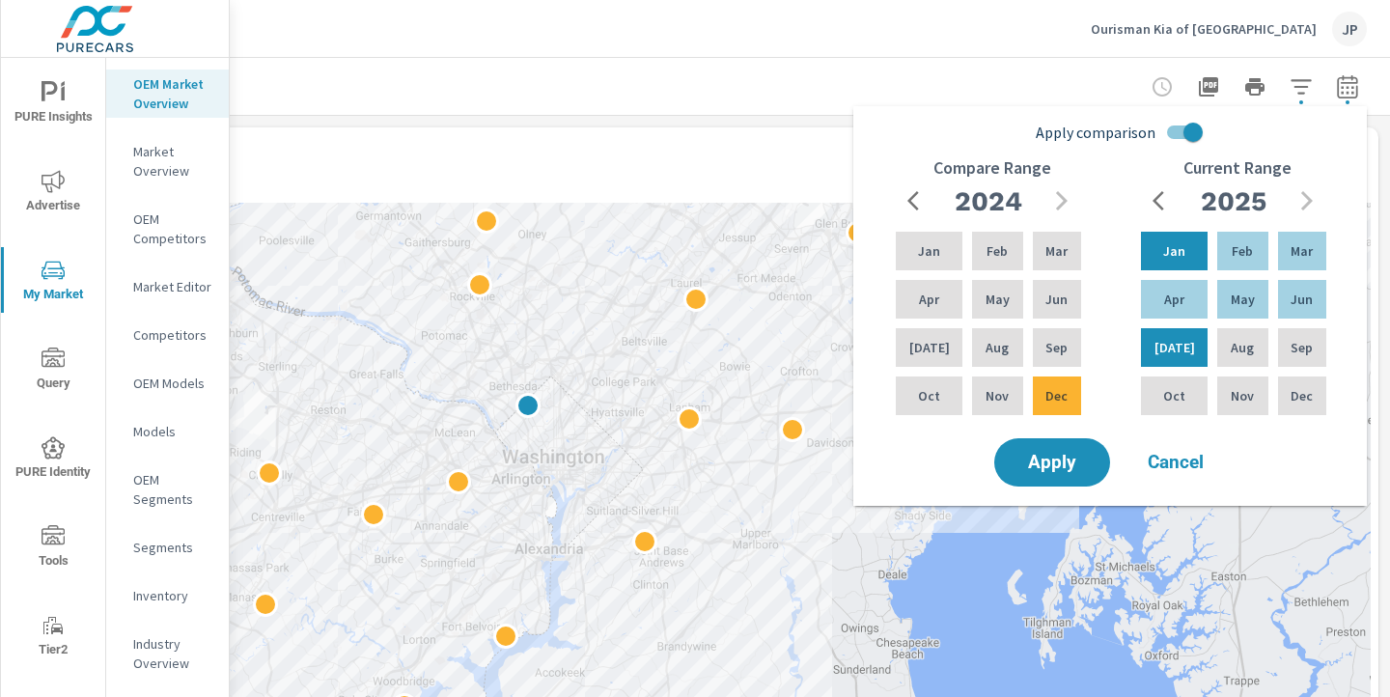
click at [1178, 127] on input "Apply comparison" at bounding box center [1193, 132] width 110 height 37
checkbox input "false"
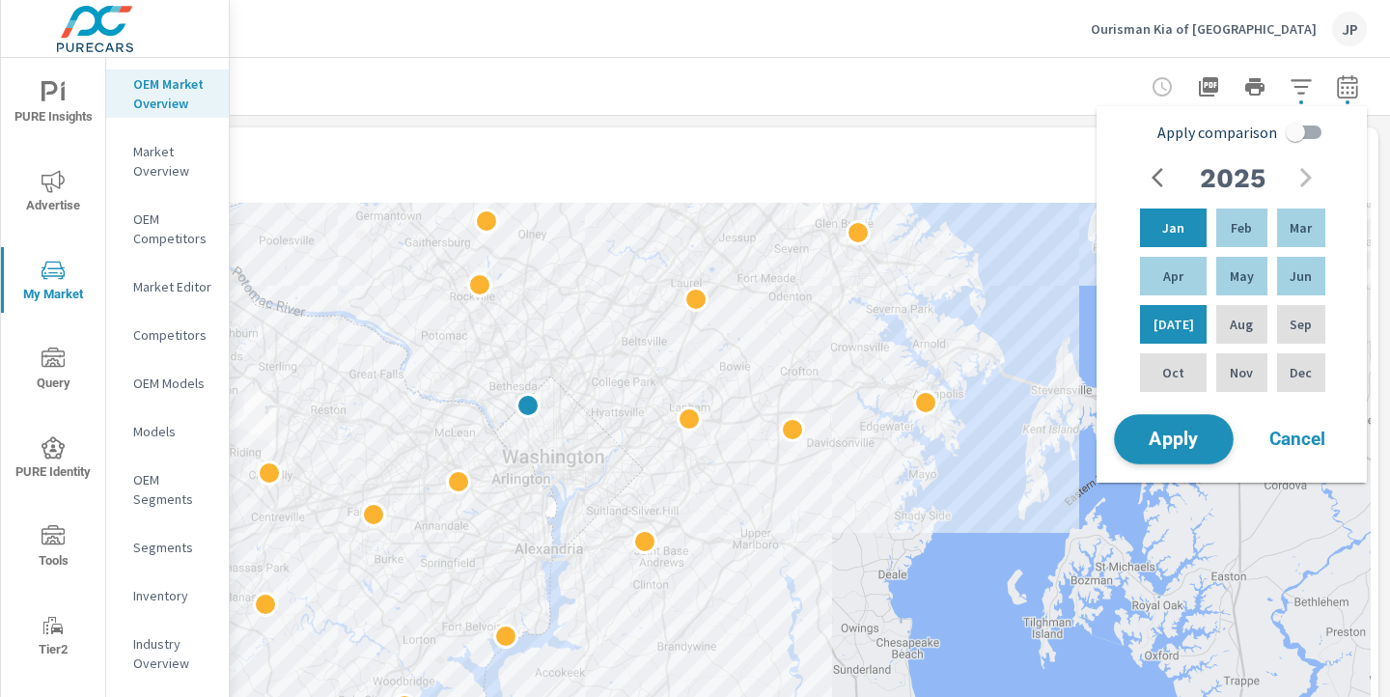
click at [1157, 436] on span "Apply" at bounding box center [1173, 439] width 79 height 18
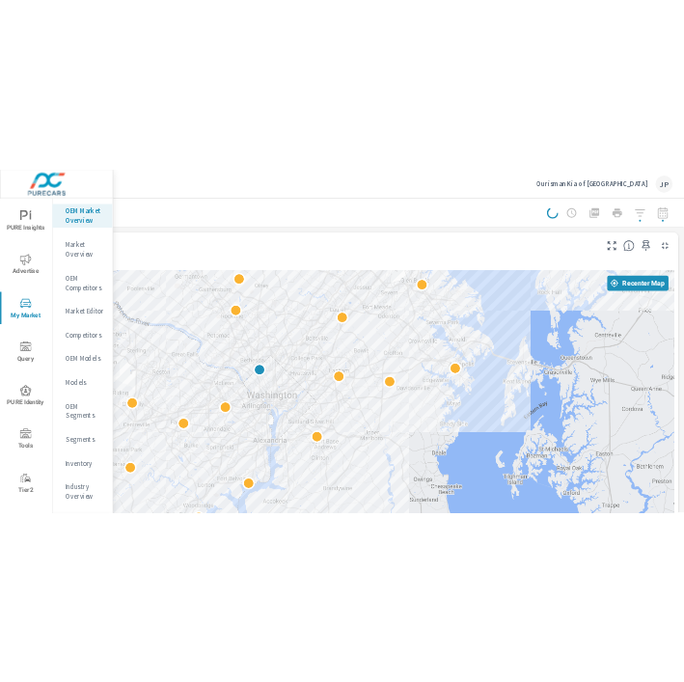
scroll to position [0, 0]
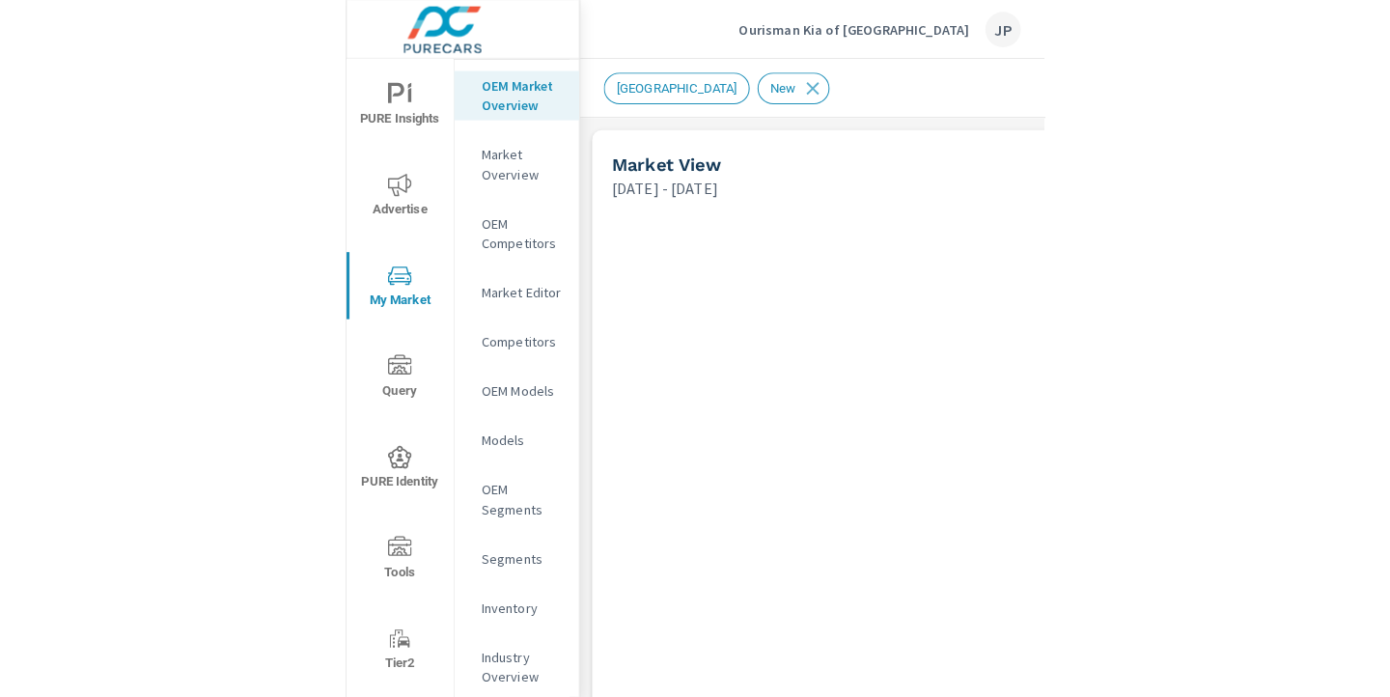
scroll to position [1, 0]
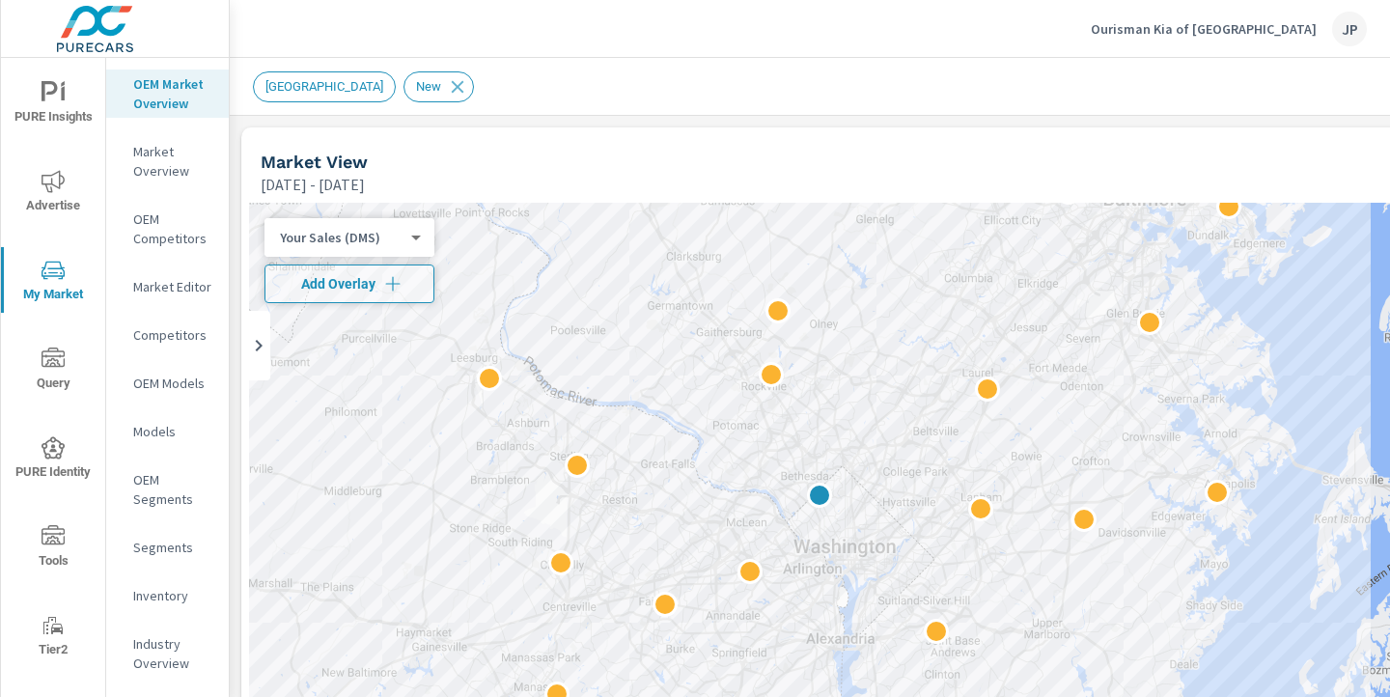
drag, startPoint x: 847, startPoint y: 292, endPoint x: 871, endPoint y: 530, distance: 238.6
click at [871, 530] on div at bounding box center [944, 595] width 1390 height 784
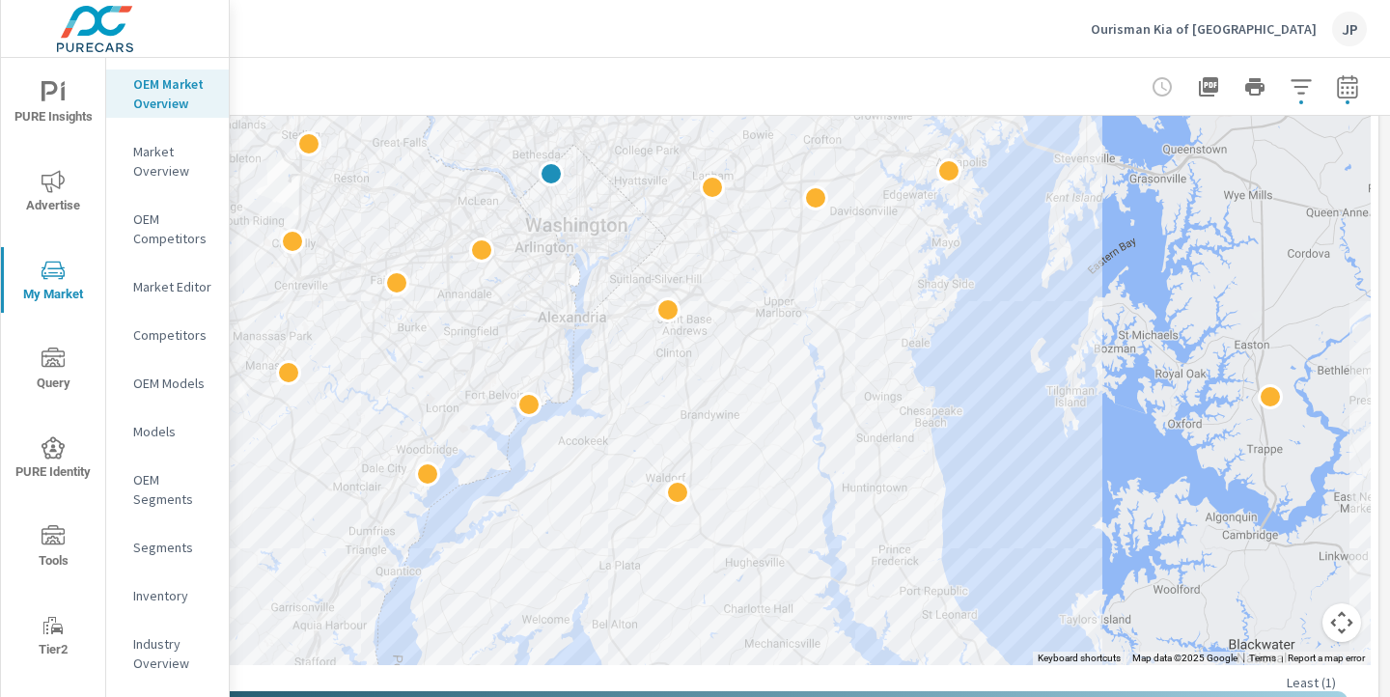
scroll to position [324, 268]
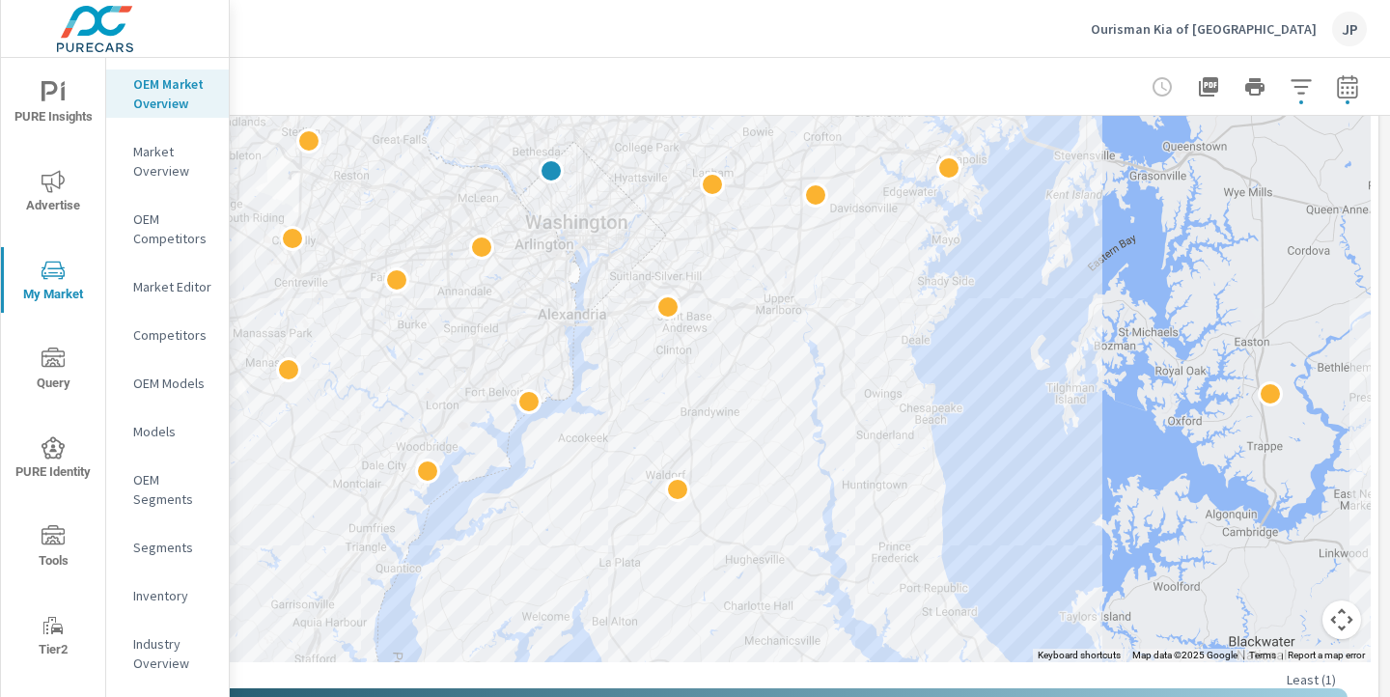
click at [1349, 616] on button "Map camera controls" at bounding box center [1341, 619] width 39 height 39
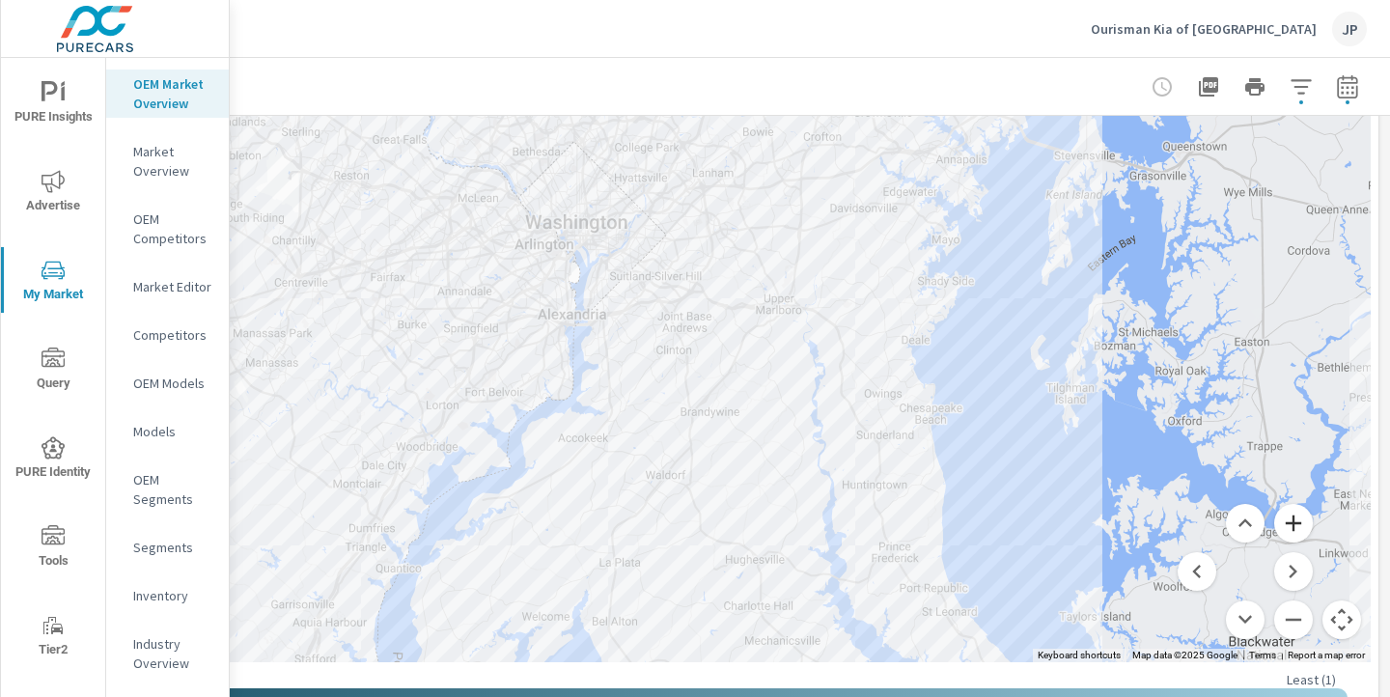
click at [1305, 521] on button "Zoom in" at bounding box center [1293, 523] width 39 height 39
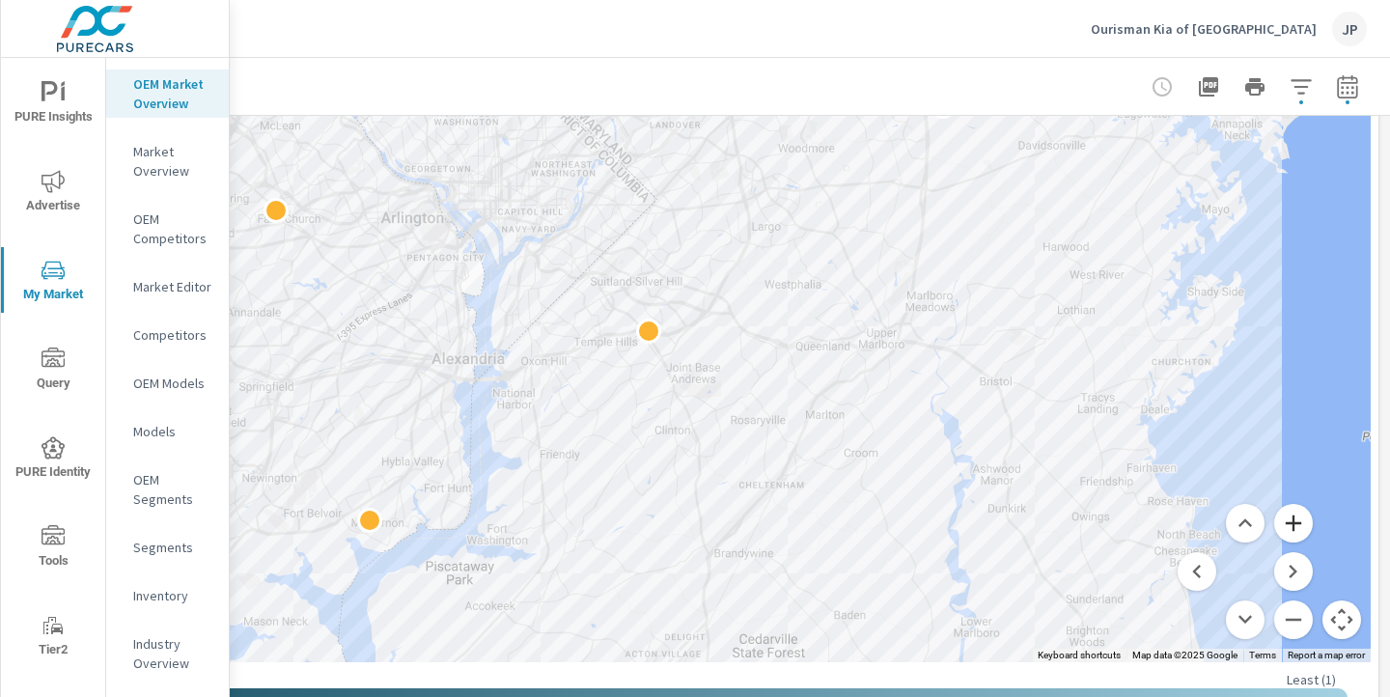
click at [1293, 526] on button "Zoom in" at bounding box center [1293, 523] width 39 height 39
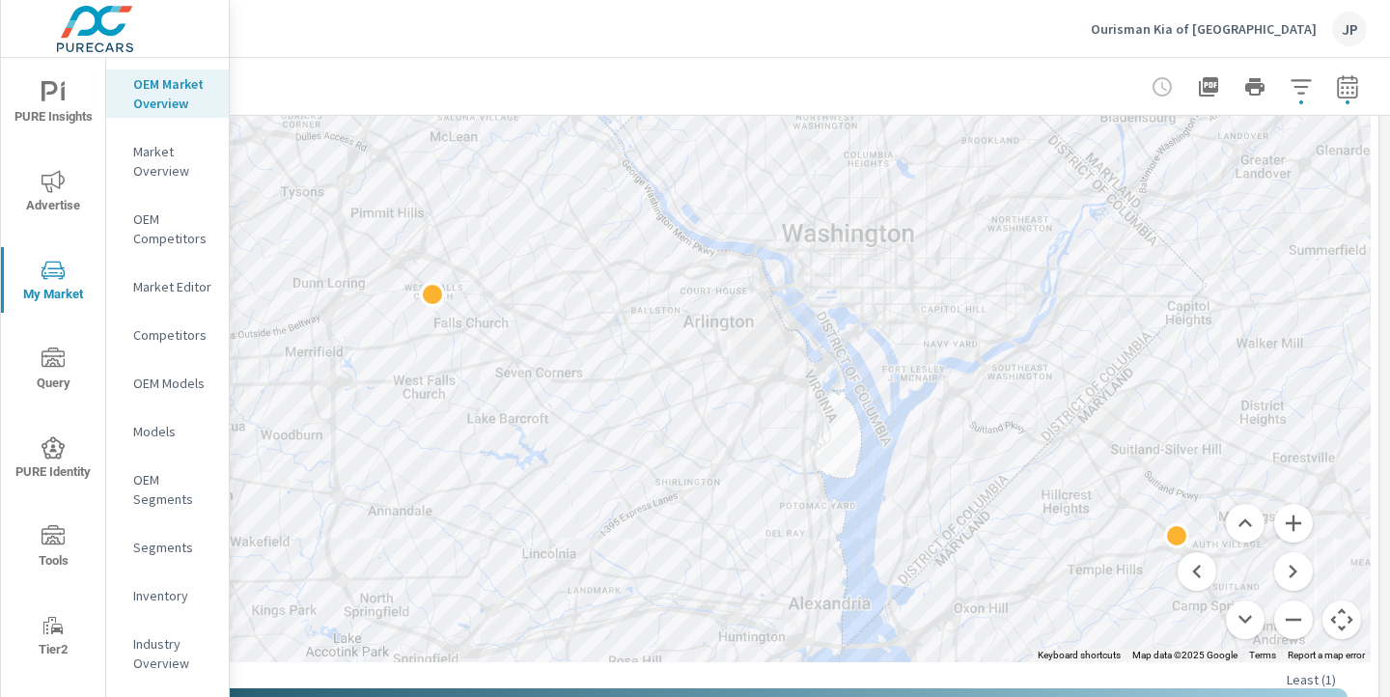
drag, startPoint x: 393, startPoint y: 353, endPoint x: 963, endPoint y: 510, distance: 591.5
click at [963, 510] on div at bounding box center [676, 270] width 1390 height 784
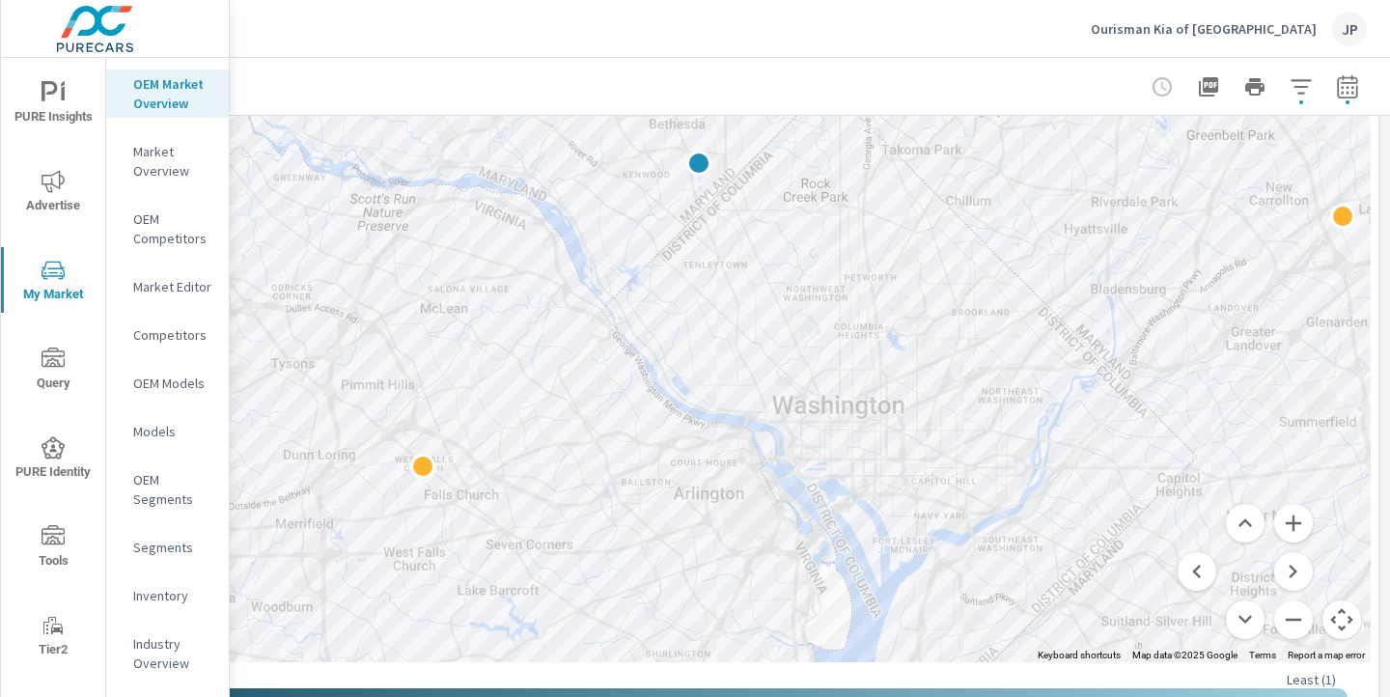
drag, startPoint x: 875, startPoint y: 296, endPoint x: 866, endPoint y: 471, distance: 175.0
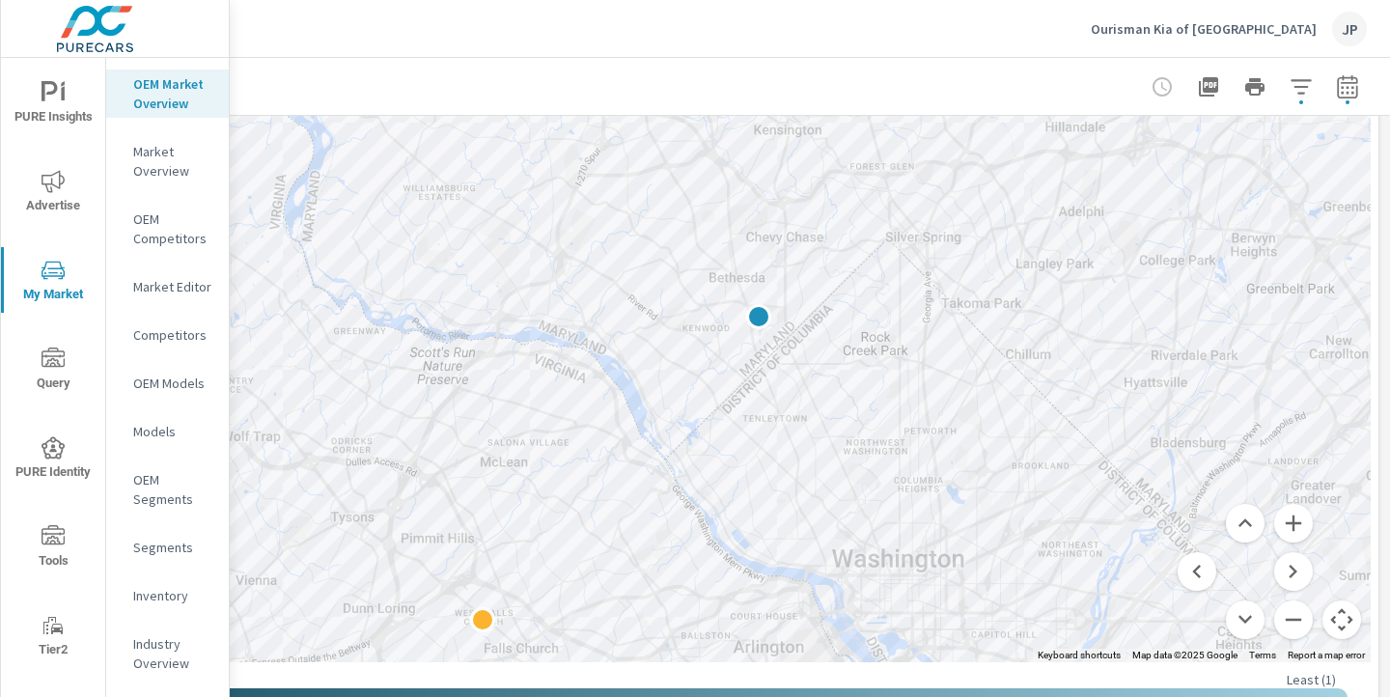
drag, startPoint x: 561, startPoint y: 352, endPoint x: 621, endPoint y: 508, distance: 166.5
click at [621, 508] on div at bounding box center [676, 270] width 1390 height 784
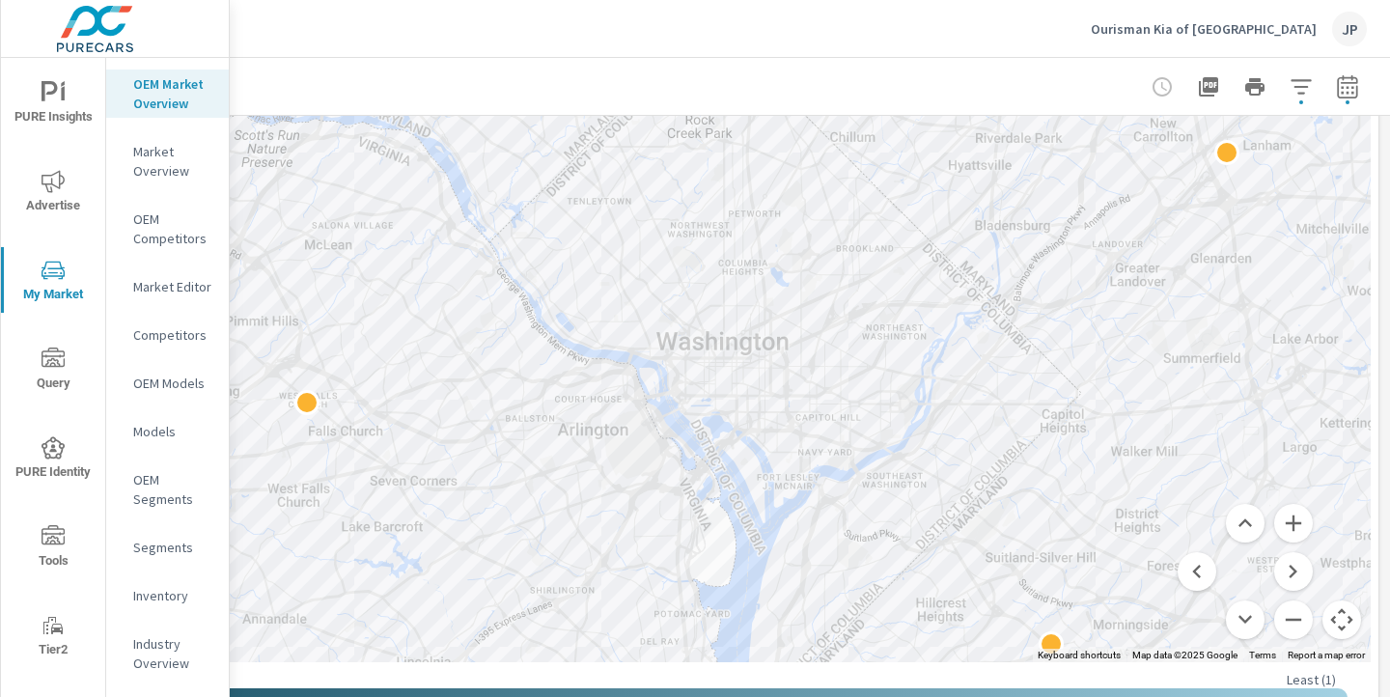
drag, startPoint x: 676, startPoint y: 595, endPoint x: 495, endPoint y: 374, distance: 284.6
click at [495, 374] on div at bounding box center [676, 270] width 1390 height 784
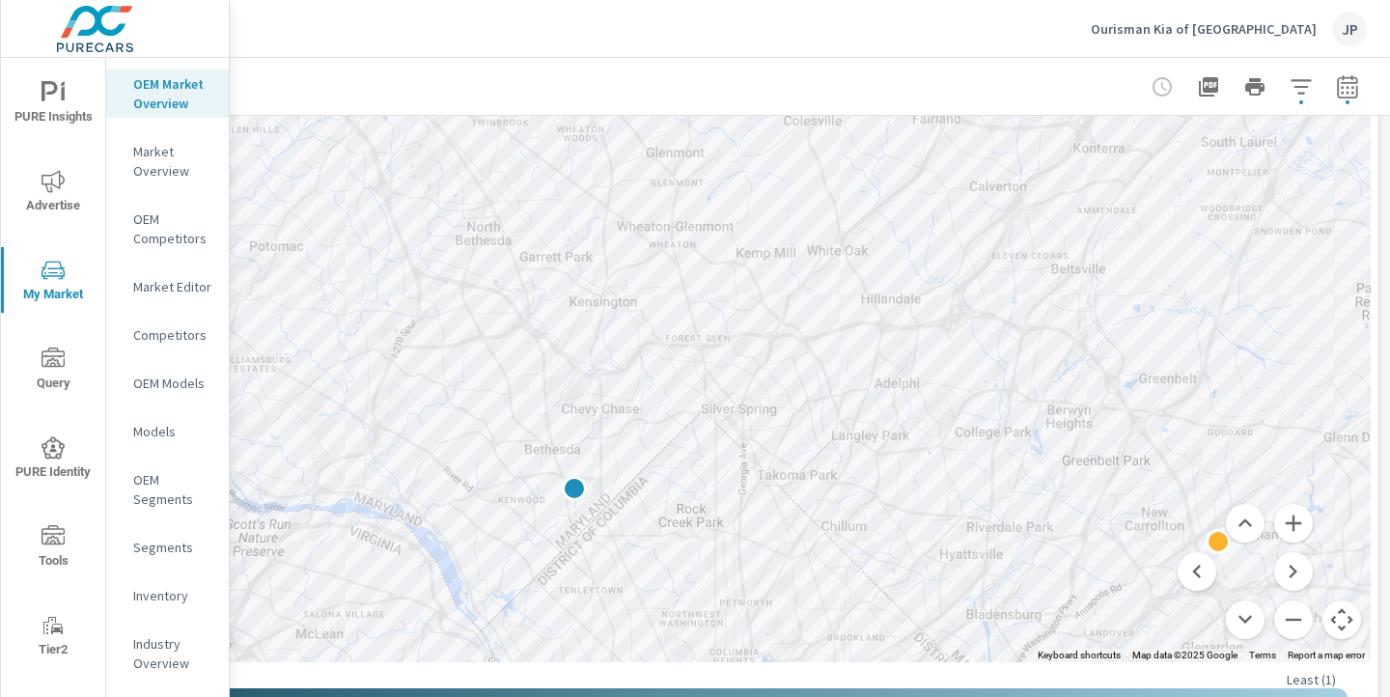
drag, startPoint x: 794, startPoint y: 240, endPoint x: 786, endPoint y: 634, distance: 393.9
click at [786, 634] on div at bounding box center [676, 270] width 1390 height 784
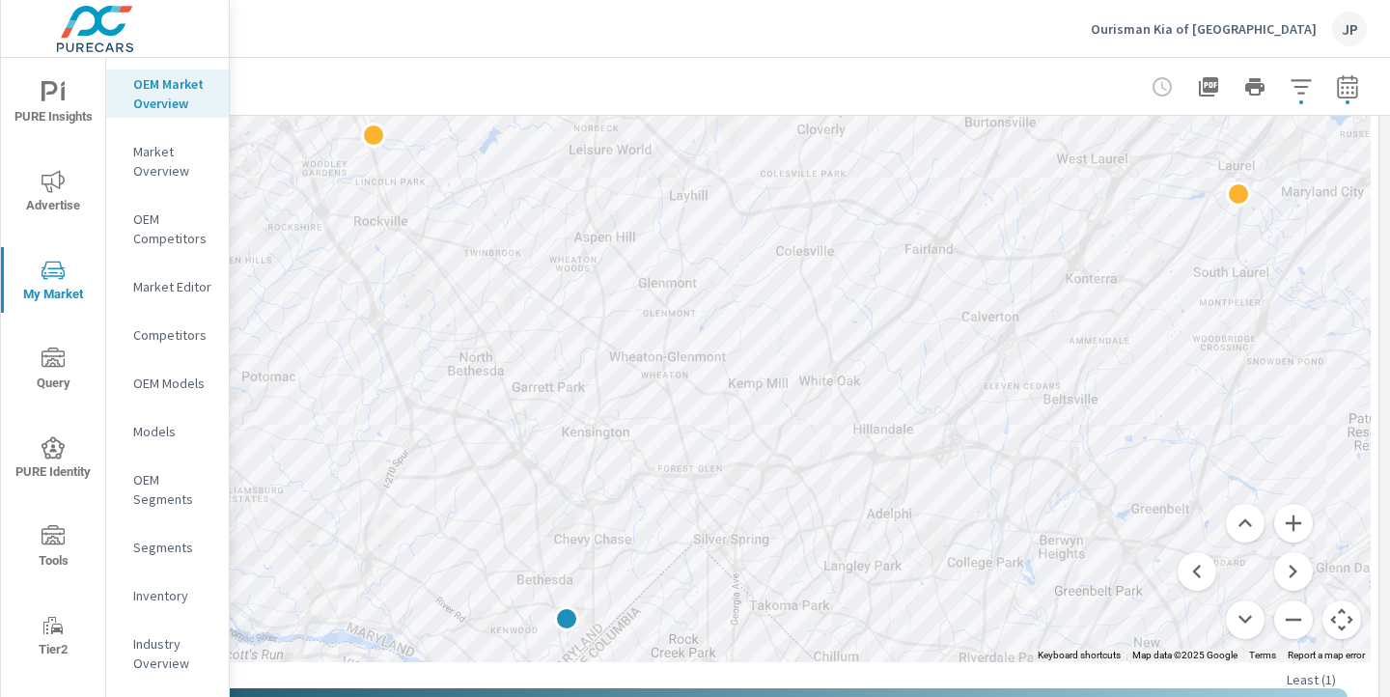
drag, startPoint x: 1012, startPoint y: 335, endPoint x: 1005, endPoint y: 467, distance: 132.5
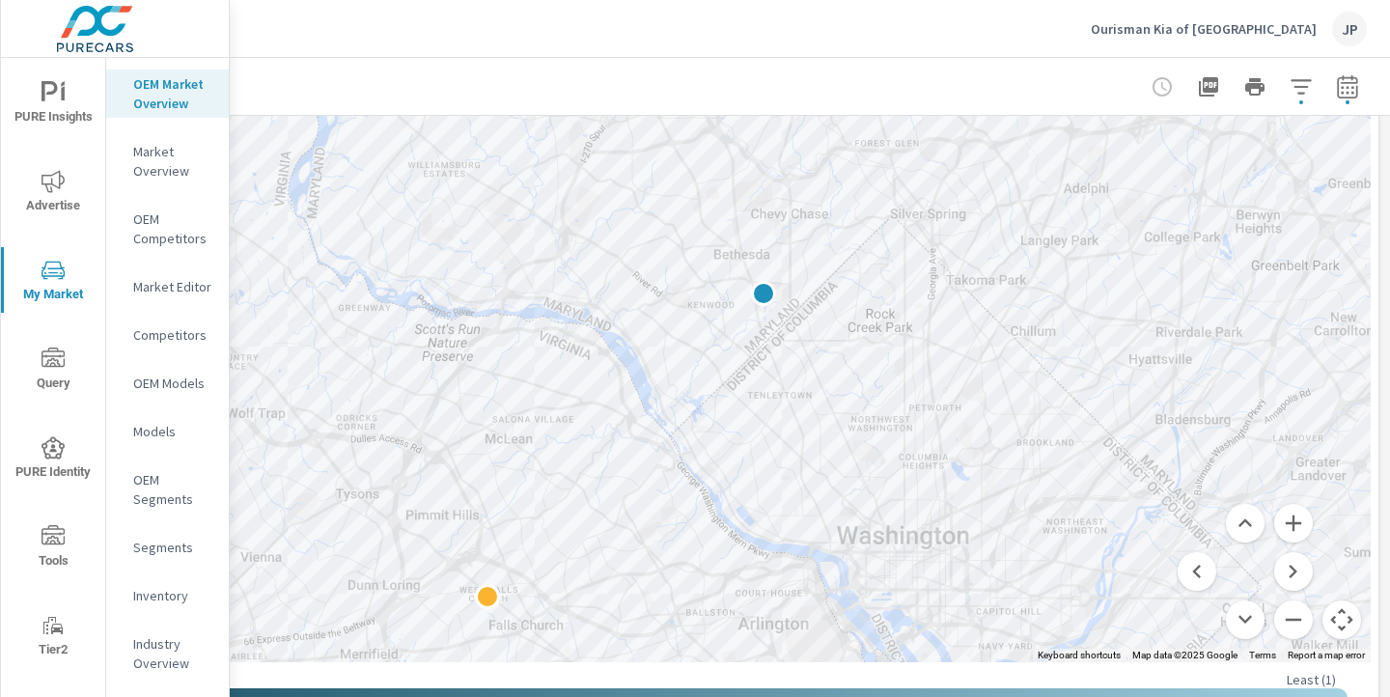
drag, startPoint x: 856, startPoint y: 479, endPoint x: 1058, endPoint y: 152, distance: 384.4
click at [1289, 611] on button "Zoom out" at bounding box center [1293, 619] width 39 height 39
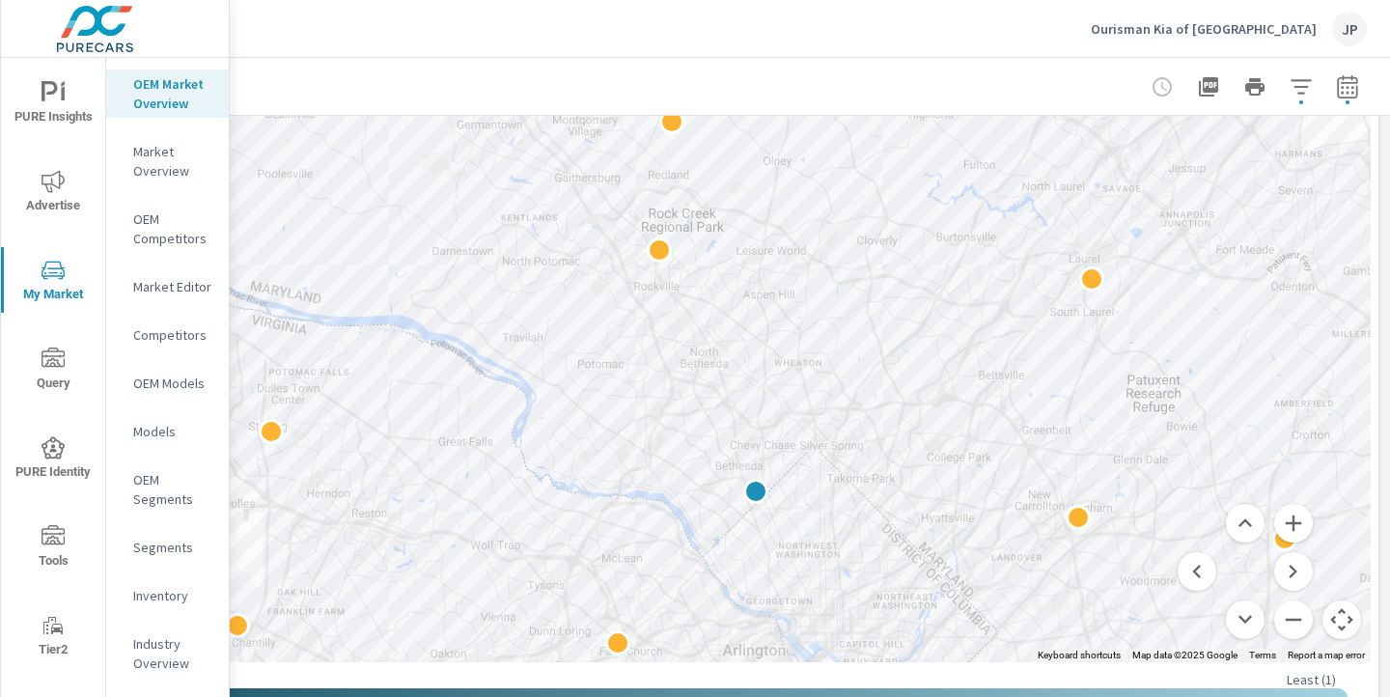
drag, startPoint x: 919, startPoint y: 367, endPoint x: 947, endPoint y: 576, distance: 211.3
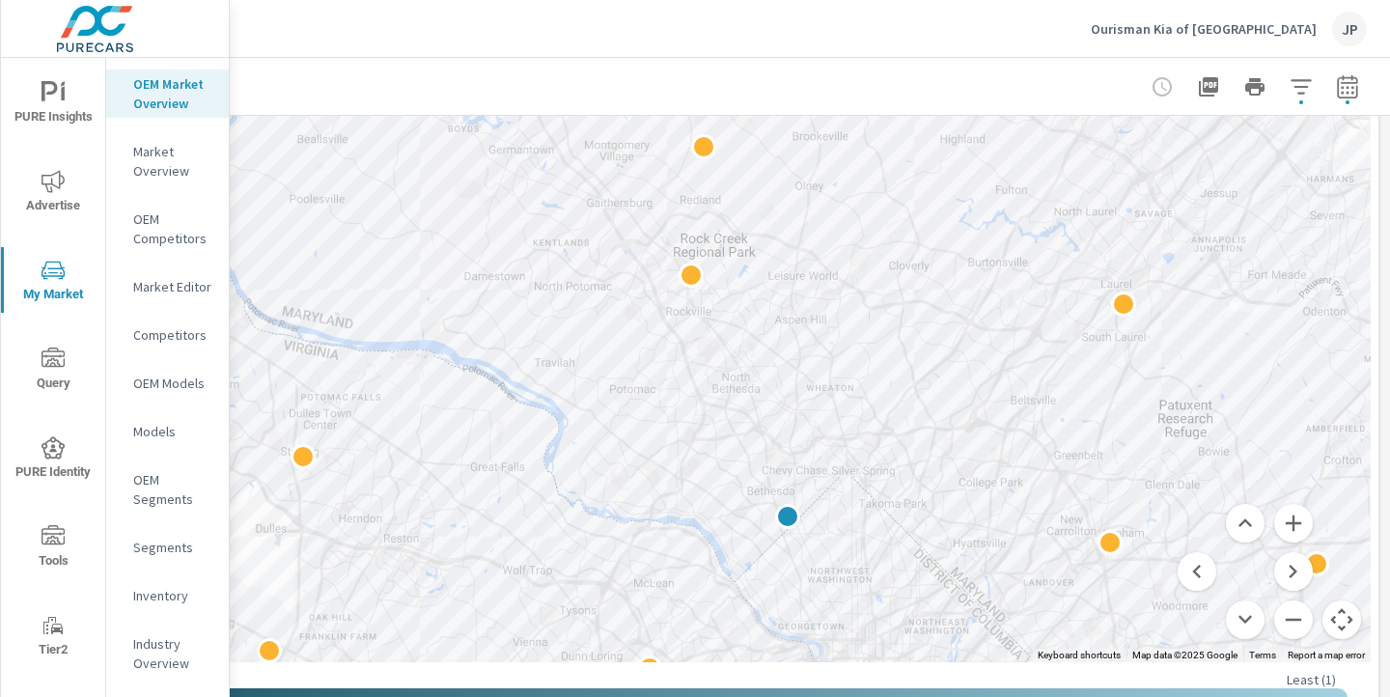
drag, startPoint x: 628, startPoint y: 371, endPoint x: 662, endPoint y: 394, distance: 41.0
click at [662, 394] on div at bounding box center [676, 270] width 1390 height 784
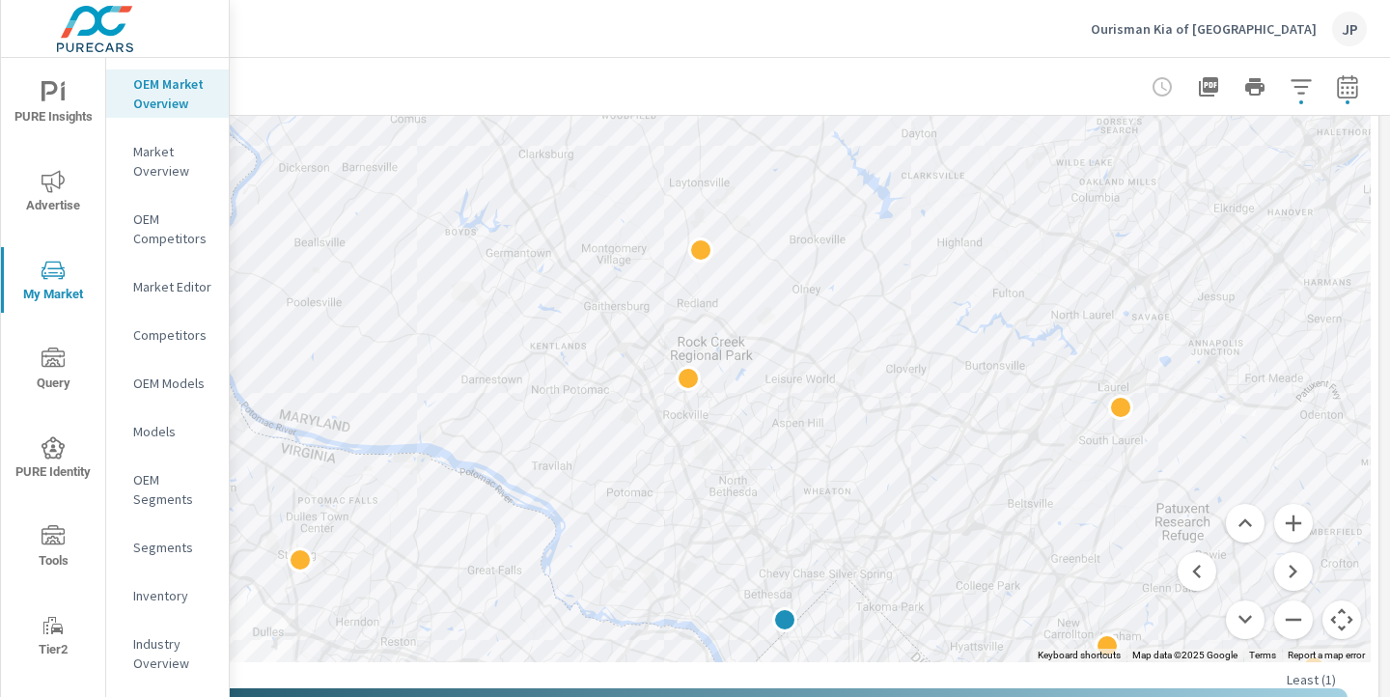
drag, startPoint x: 646, startPoint y: 383, endPoint x: 642, endPoint y: 487, distance: 104.3
click at [643, 488] on div at bounding box center [676, 270] width 1390 height 784
click at [1304, 521] on button "Zoom in" at bounding box center [1293, 523] width 39 height 39
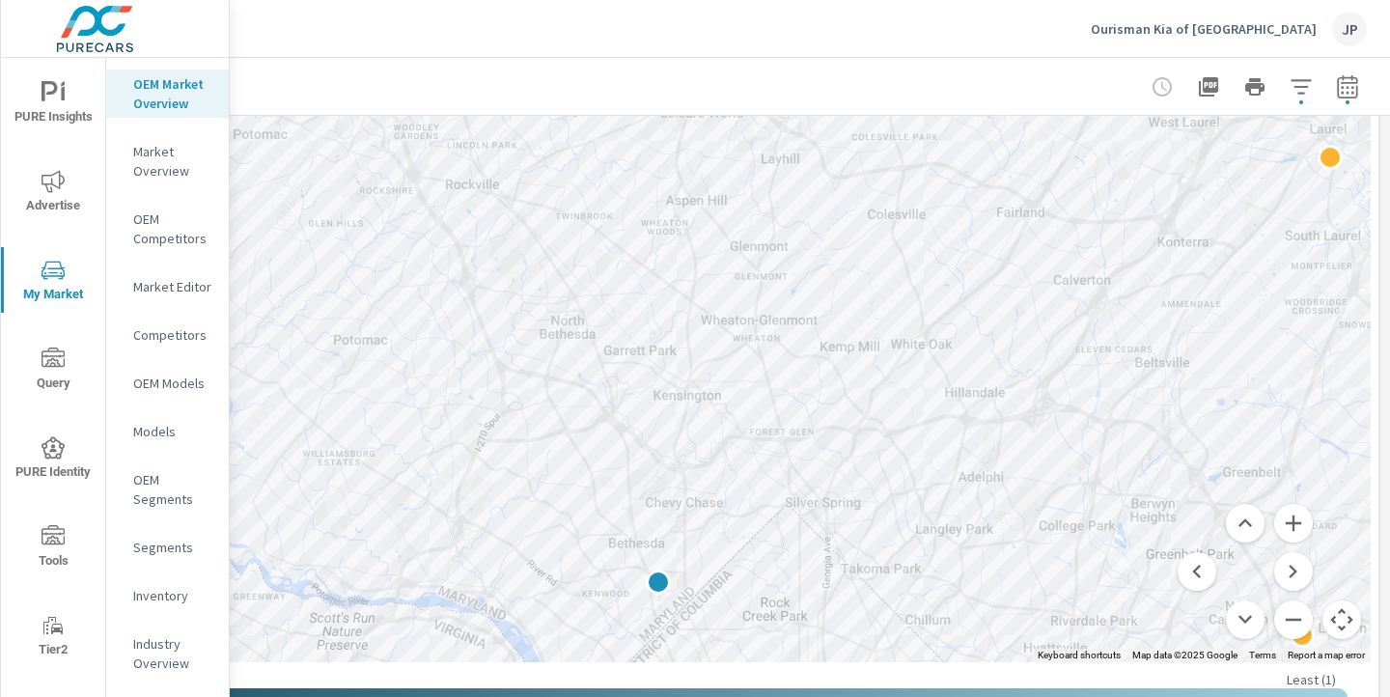
drag, startPoint x: 1035, startPoint y: 488, endPoint x: 799, endPoint y: 107, distance: 448.1
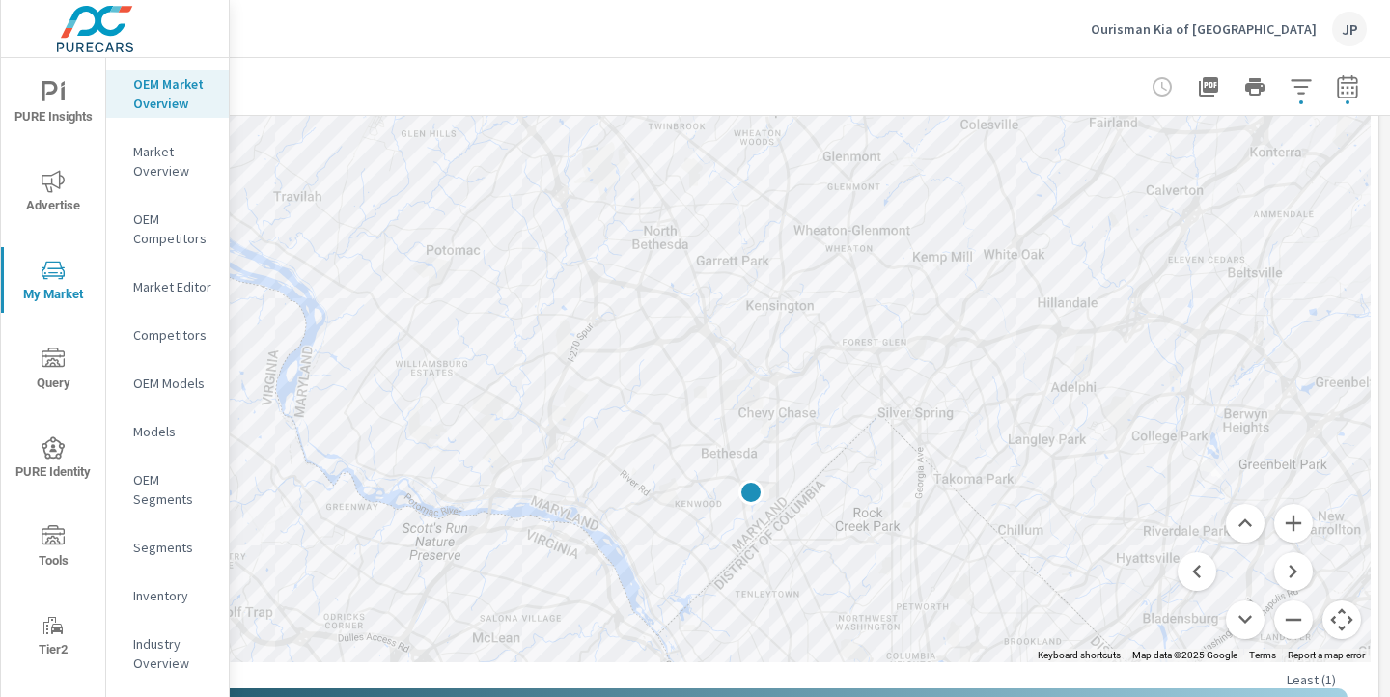
drag, startPoint x: 672, startPoint y: 386, endPoint x: 776, endPoint y: 292, distance: 140.1
click at [776, 292] on div at bounding box center [676, 270] width 1390 height 784
click at [1288, 609] on button "Zoom out" at bounding box center [1293, 619] width 39 height 39
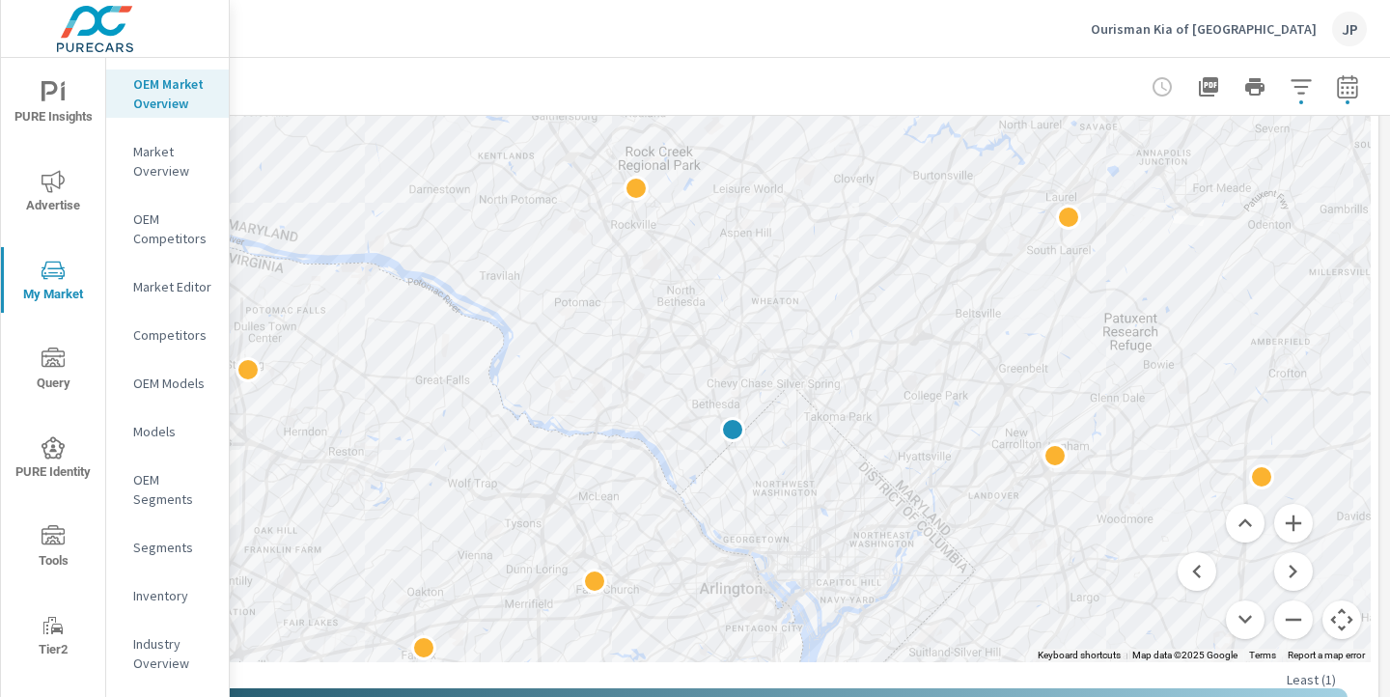
drag, startPoint x: 798, startPoint y: 229, endPoint x: 811, endPoint y: 273, distance: 46.1
click at [811, 273] on div at bounding box center [676, 270] width 1390 height 784
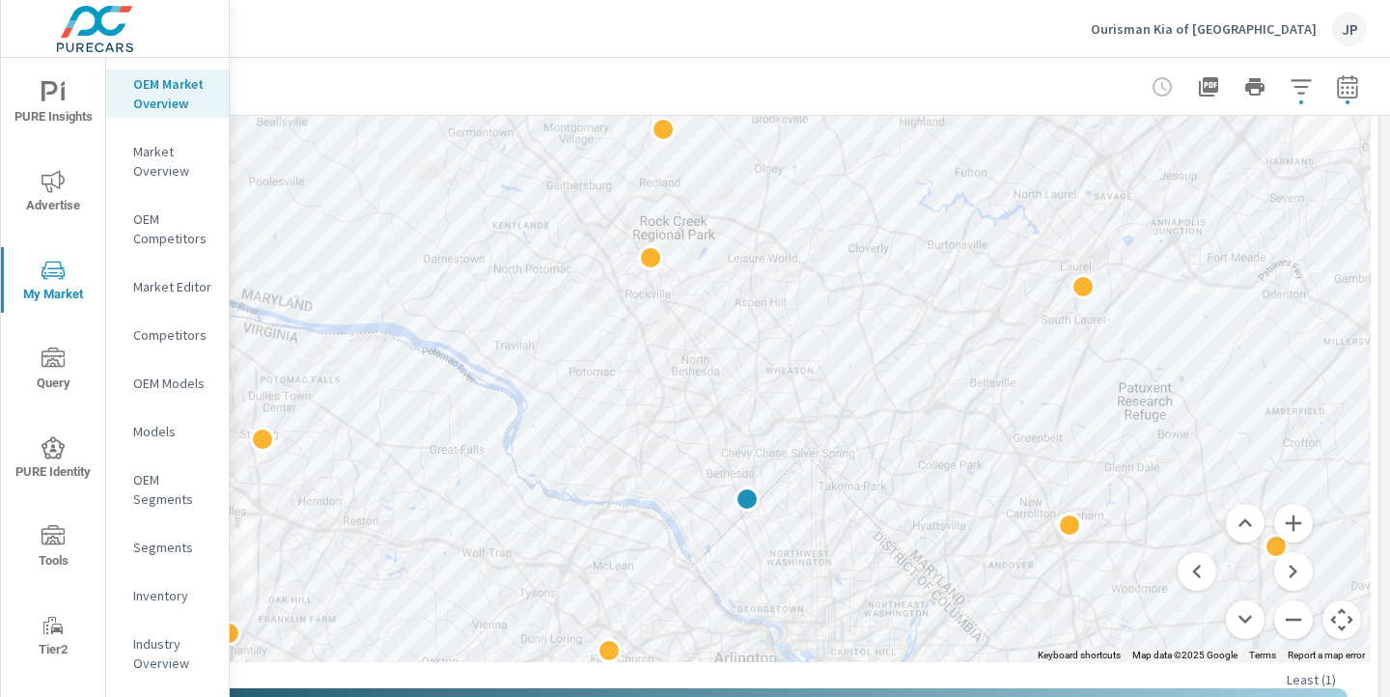
drag, startPoint x: 737, startPoint y: 389, endPoint x: 752, endPoint y: 468, distance: 80.5
click at [1295, 612] on button "Zoom out" at bounding box center [1293, 619] width 39 height 39
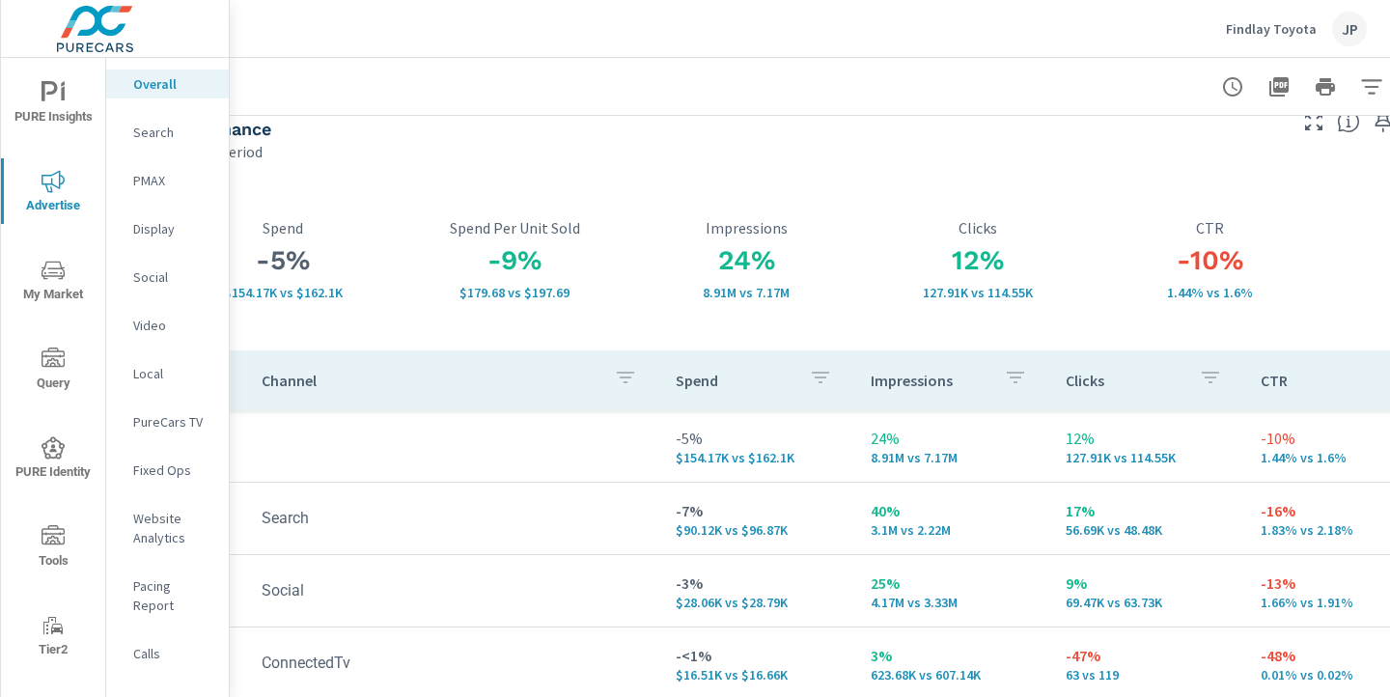
scroll to position [33, 201]
